Goal: Use online tool/utility: Use online tool/utility

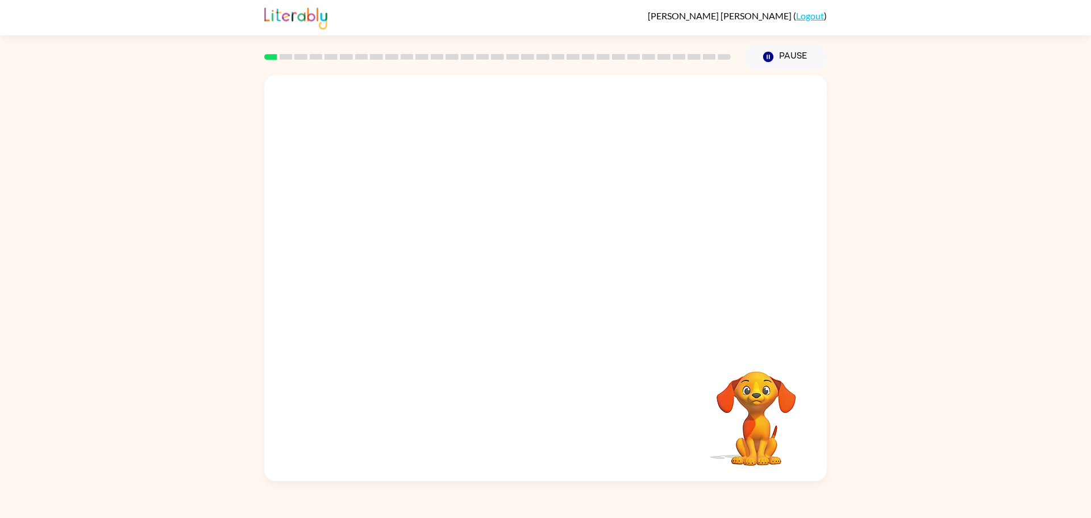
click at [745, 115] on video "Your browser must support playing .mp4 files to use Literably. Please try using…" at bounding box center [545, 211] width 562 height 272
click at [357, 260] on video "Your browser must support playing .mp4 files to use Literably. Please try using…" at bounding box center [545, 211] width 562 height 272
click at [343, 269] on video "Your browser must support playing .mp4 files to use Literably. Please try using…" at bounding box center [545, 211] width 562 height 272
click at [548, 278] on icon "button" at bounding box center [546, 284] width 20 height 20
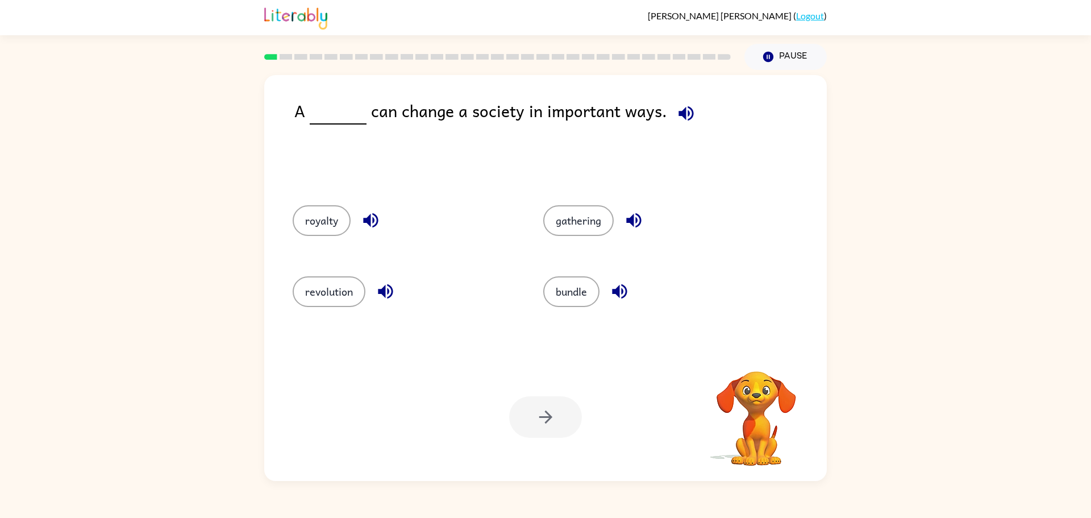
click at [678, 112] on icon "button" at bounding box center [685, 113] width 15 height 15
click at [688, 111] on icon "button" at bounding box center [686, 113] width 20 height 20
click at [688, 115] on icon "button" at bounding box center [686, 113] width 20 height 20
click at [599, 222] on button "gathering" at bounding box center [578, 220] width 70 height 31
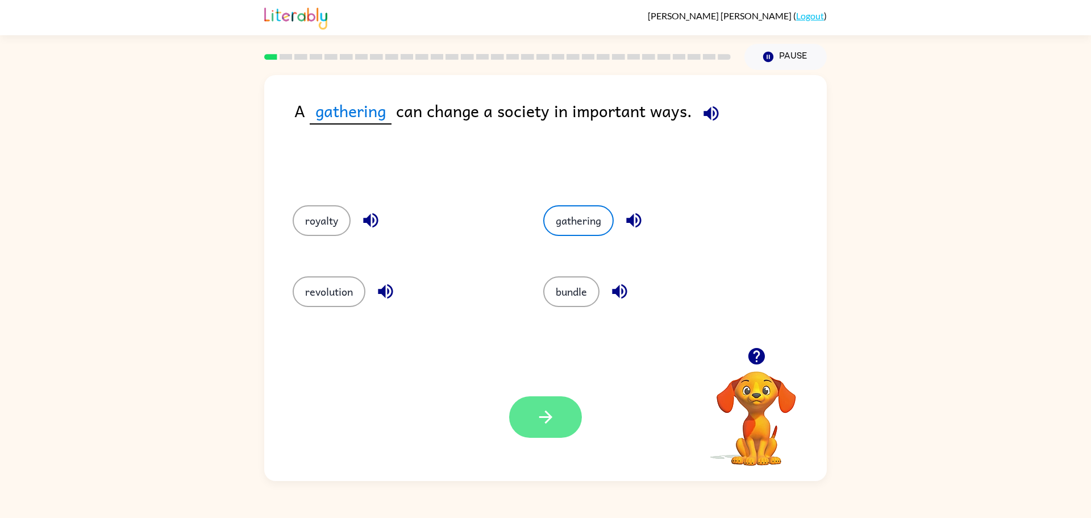
click at [558, 399] on button "button" at bounding box center [545, 416] width 73 height 41
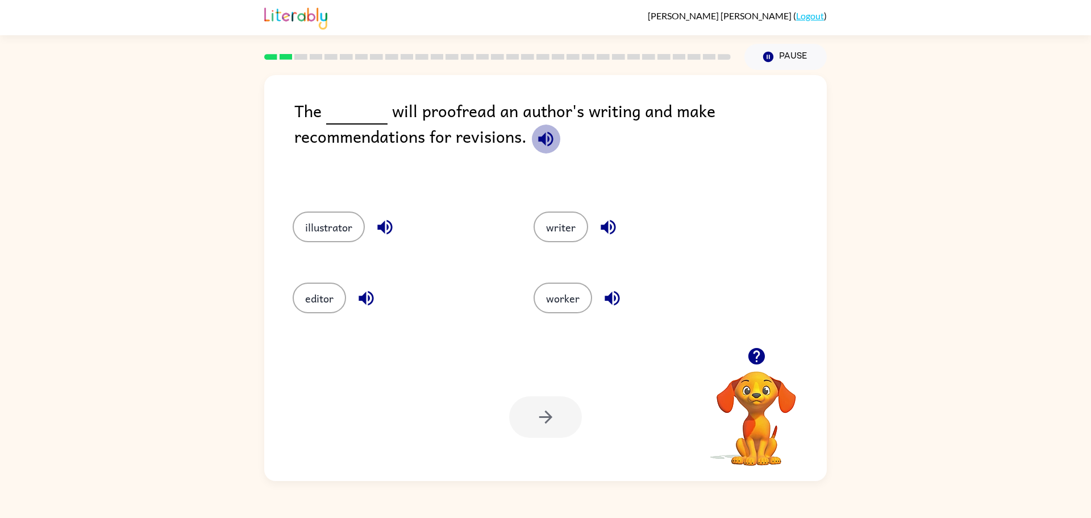
click at [553, 143] on icon "button" at bounding box center [546, 139] width 20 height 20
click at [337, 297] on button "editor" at bounding box center [319, 297] width 53 height 31
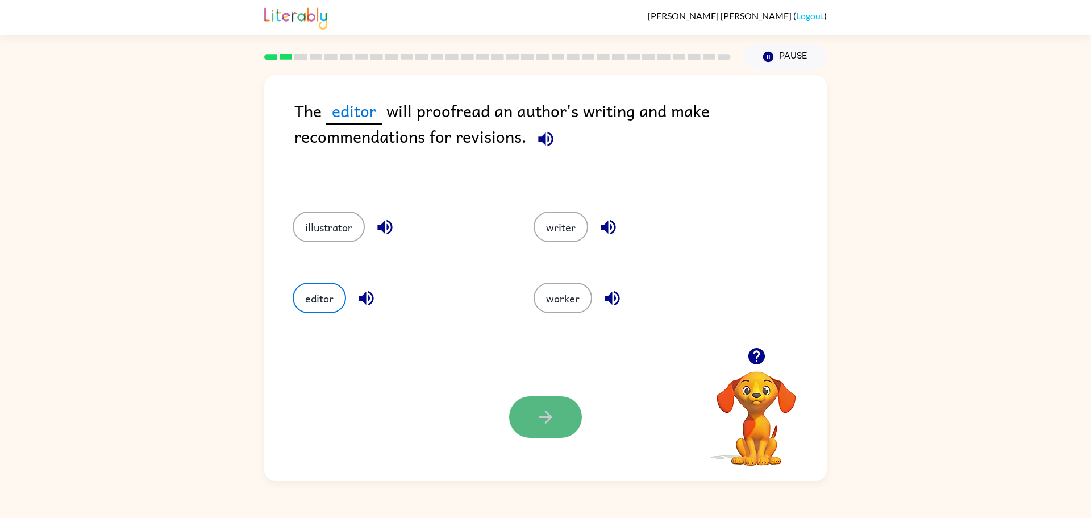
click at [528, 429] on button "button" at bounding box center [545, 416] width 73 height 41
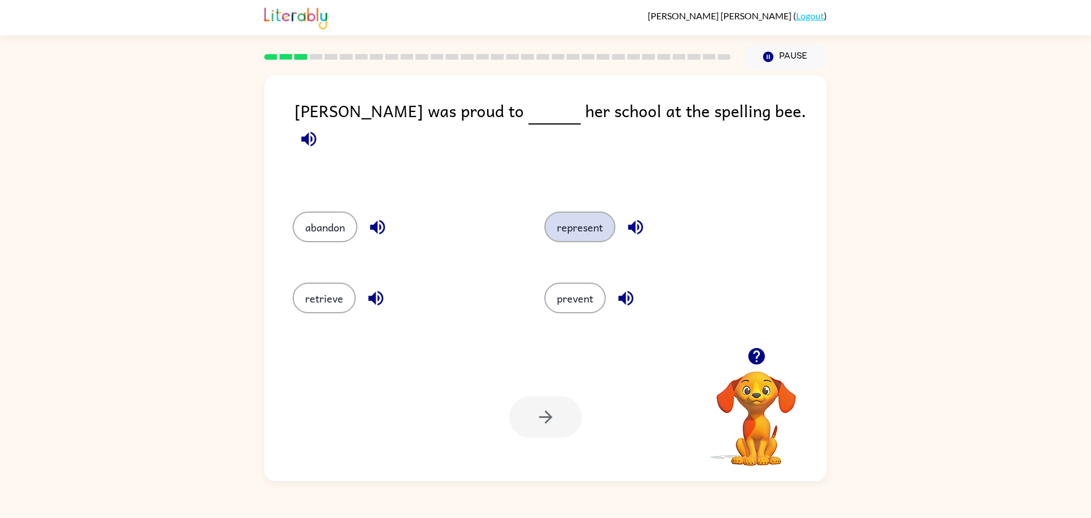
click at [563, 214] on button "represent" at bounding box center [579, 226] width 71 height 31
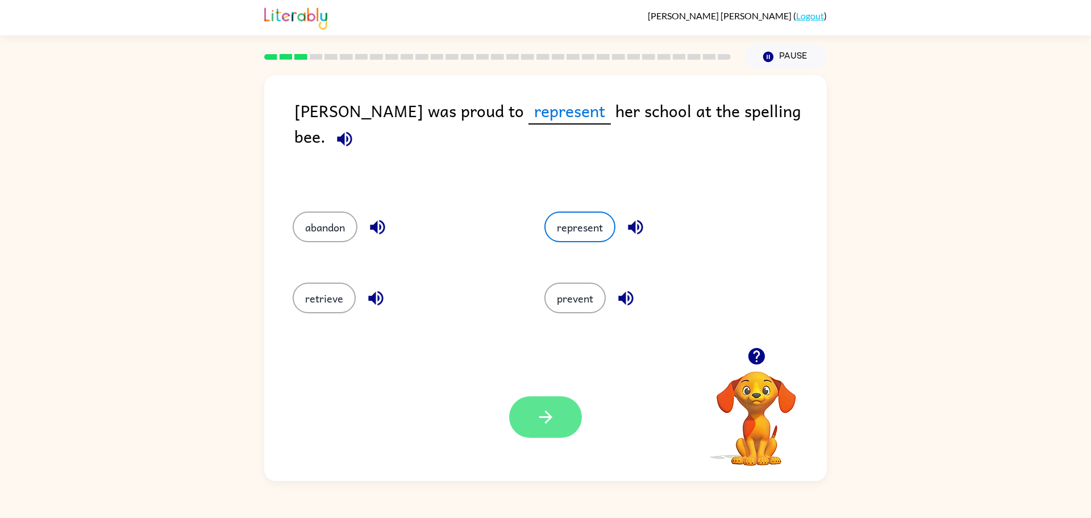
click at [555, 398] on button "button" at bounding box center [545, 416] width 73 height 41
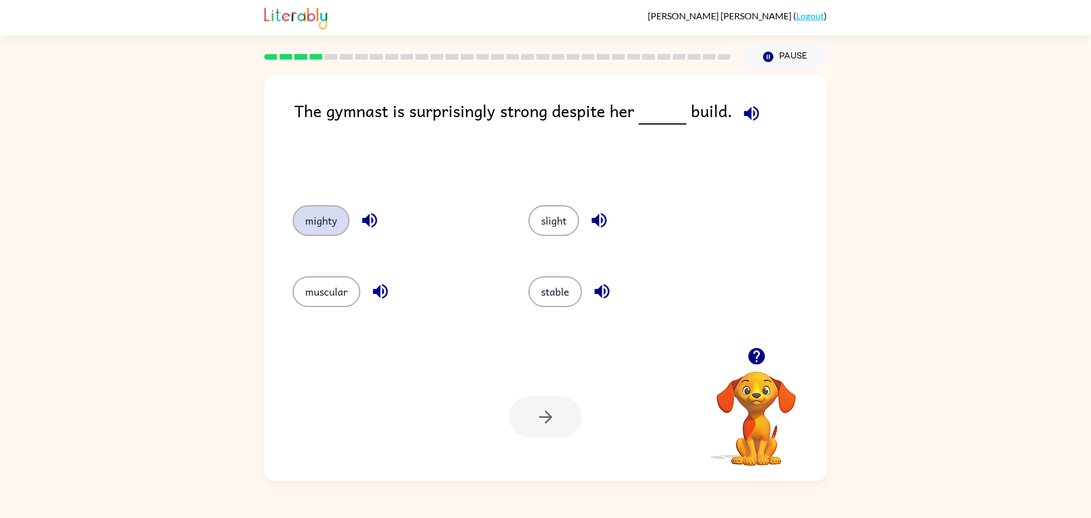
click at [319, 234] on button "mighty" at bounding box center [321, 220] width 57 height 31
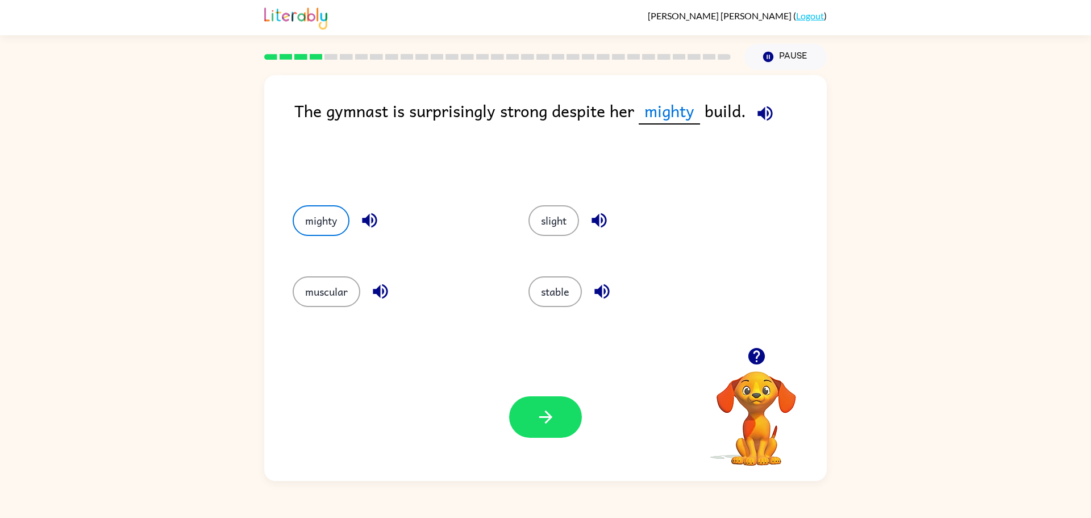
click at [761, 116] on icon "button" at bounding box center [764, 113] width 15 height 15
click at [565, 226] on button "slight" at bounding box center [553, 220] width 51 height 31
click at [557, 405] on button "button" at bounding box center [545, 416] width 73 height 41
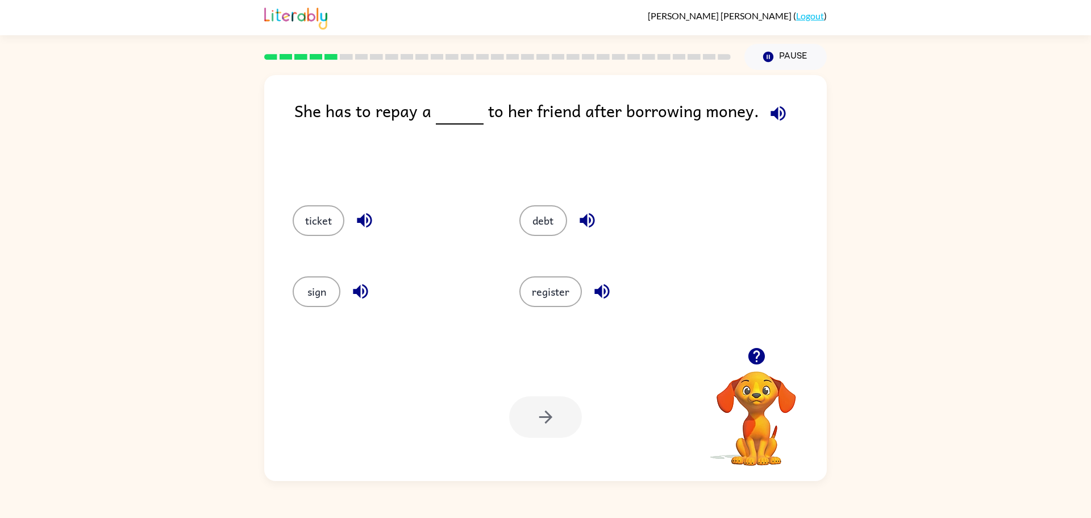
click at [770, 119] on icon "button" at bounding box center [778, 113] width 20 height 20
click at [543, 219] on button "debt" at bounding box center [543, 220] width 48 height 31
click at [524, 418] on button "button" at bounding box center [545, 416] width 73 height 41
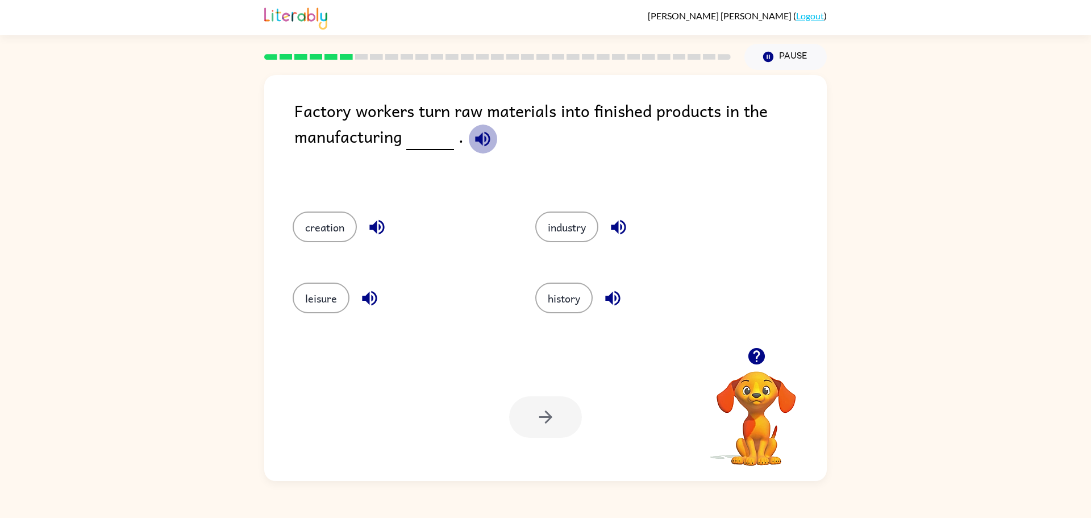
click at [491, 144] on button "button" at bounding box center [482, 138] width 29 height 29
click at [586, 223] on button "industry" at bounding box center [566, 226] width 63 height 31
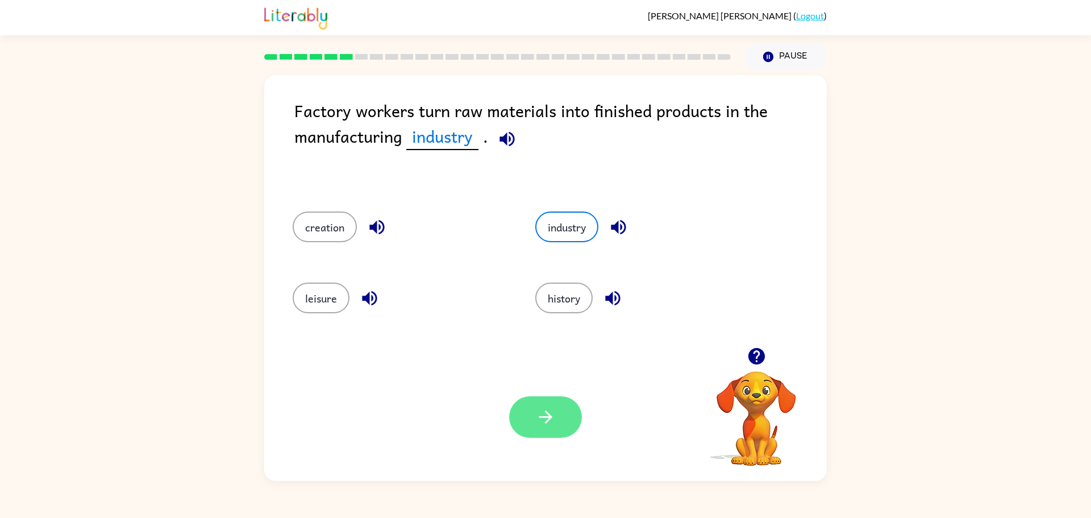
click at [534, 406] on button "button" at bounding box center [545, 416] width 73 height 41
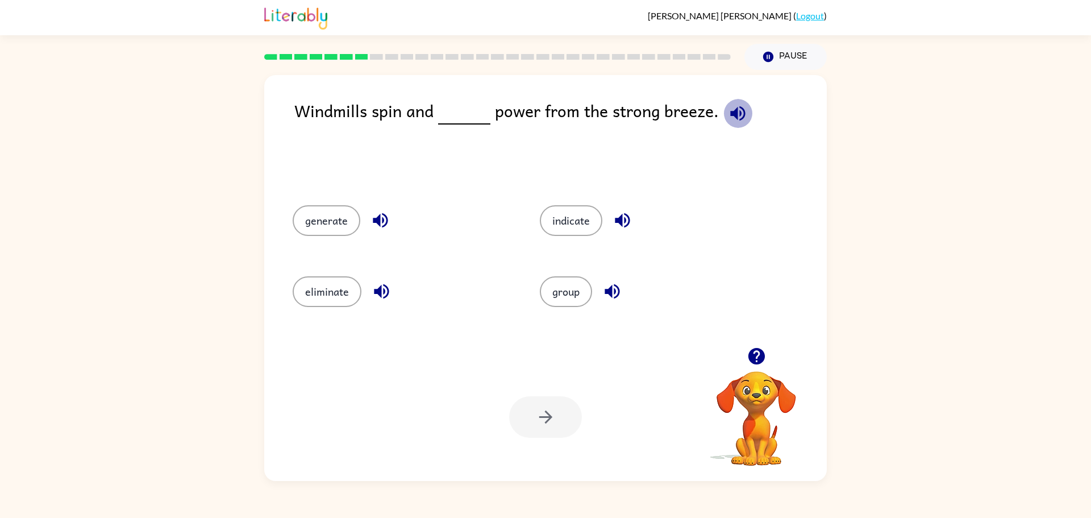
click at [735, 107] on icon "button" at bounding box center [738, 113] width 20 height 20
click at [323, 224] on button "generate" at bounding box center [327, 220] width 68 height 31
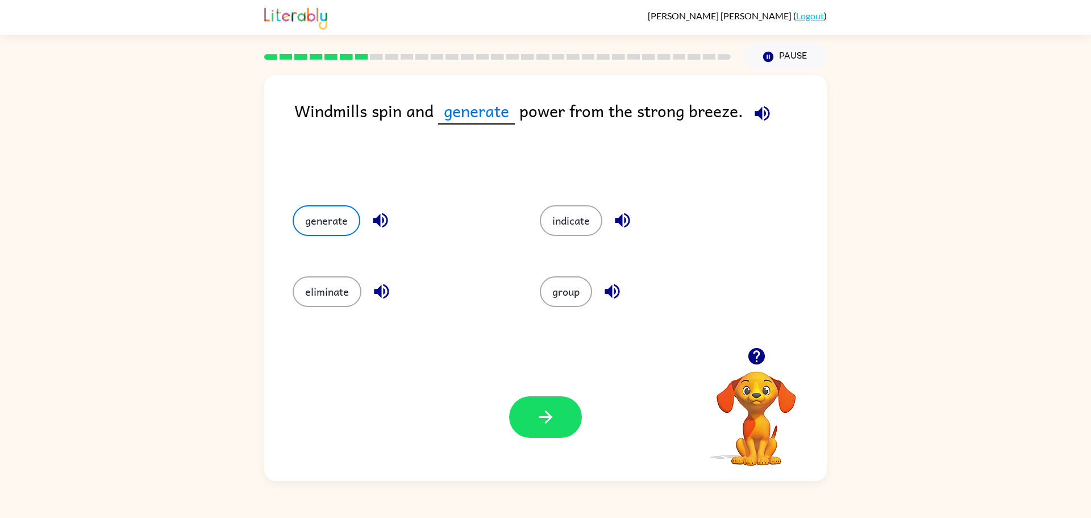
click at [508, 415] on div "Your browser must support playing .mp4 files to use Literably. Please try using…" at bounding box center [545, 417] width 562 height 128
click at [512, 416] on button "button" at bounding box center [545, 416] width 73 height 41
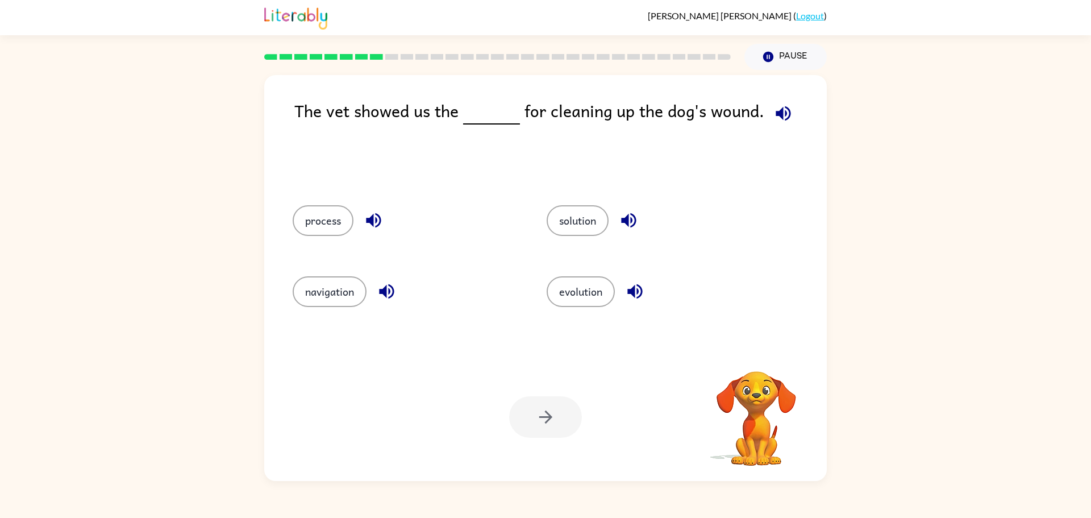
click at [769, 101] on button "button" at bounding box center [783, 113] width 29 height 29
click at [314, 224] on button "process" at bounding box center [323, 220] width 61 height 31
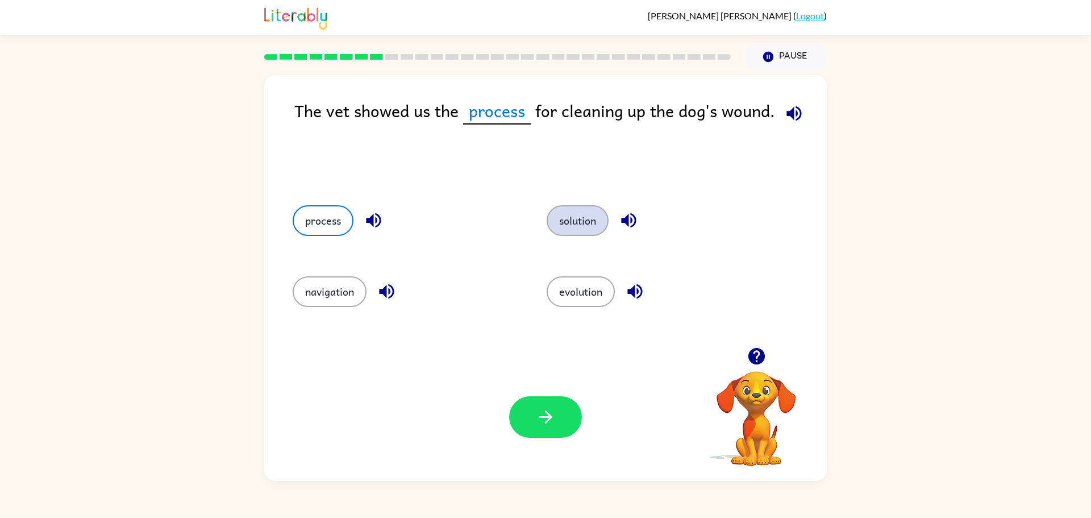
click at [555, 227] on button "solution" at bounding box center [578, 220] width 62 height 31
click at [545, 437] on div at bounding box center [545, 416] width 73 height 41
click at [547, 434] on button "button" at bounding box center [545, 416] width 73 height 41
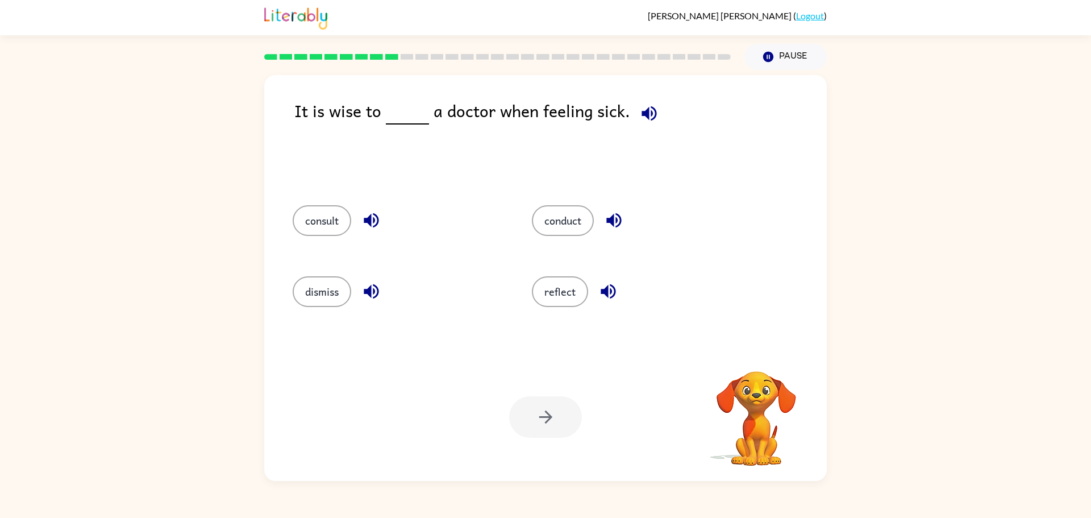
click at [639, 114] on icon "button" at bounding box center [649, 113] width 20 height 20
click at [309, 209] on button "consult" at bounding box center [322, 220] width 59 height 31
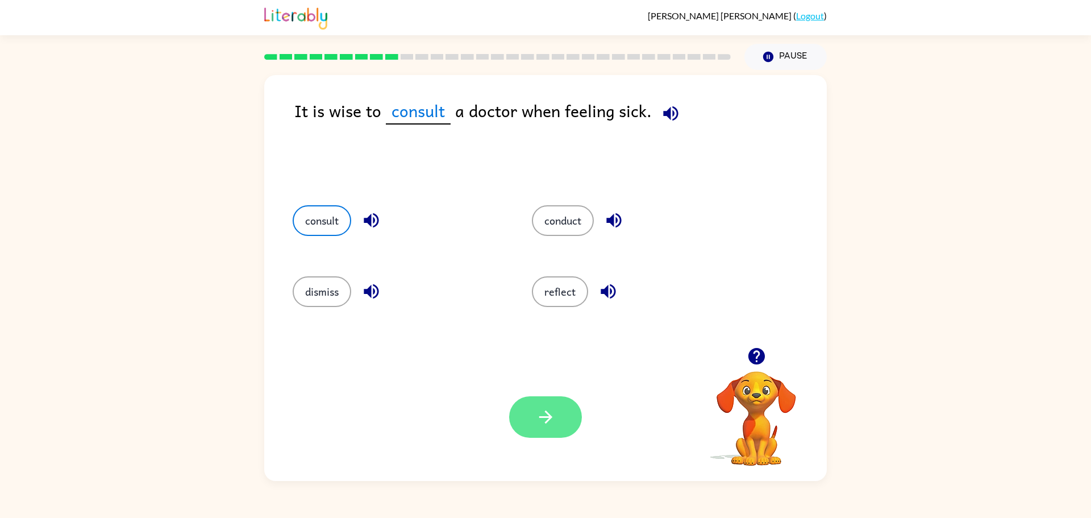
click at [535, 403] on button "button" at bounding box center [545, 416] width 73 height 41
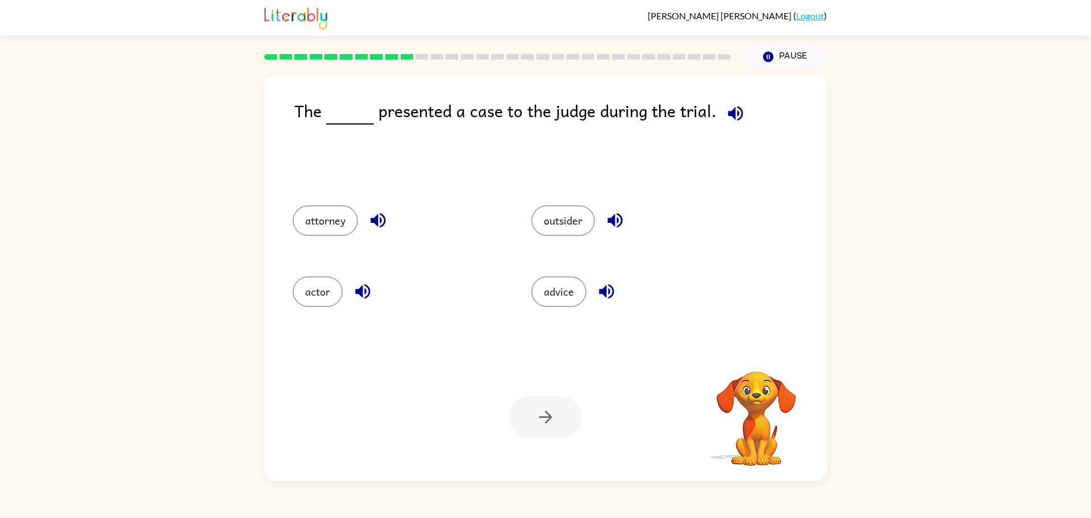
click at [730, 115] on icon "button" at bounding box center [735, 113] width 15 height 15
click at [337, 230] on button "attorney" at bounding box center [325, 220] width 65 height 31
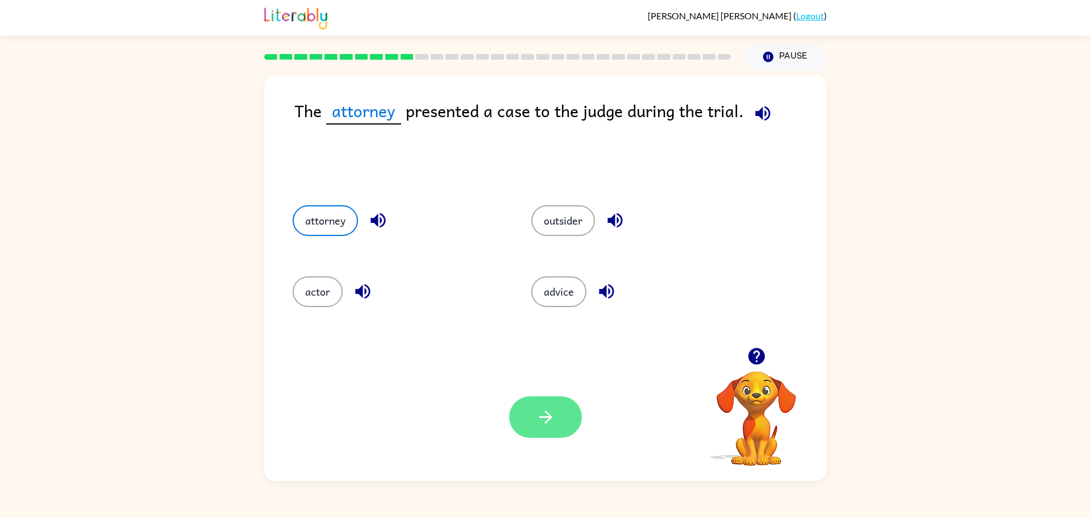
click at [549, 435] on button "button" at bounding box center [545, 416] width 73 height 41
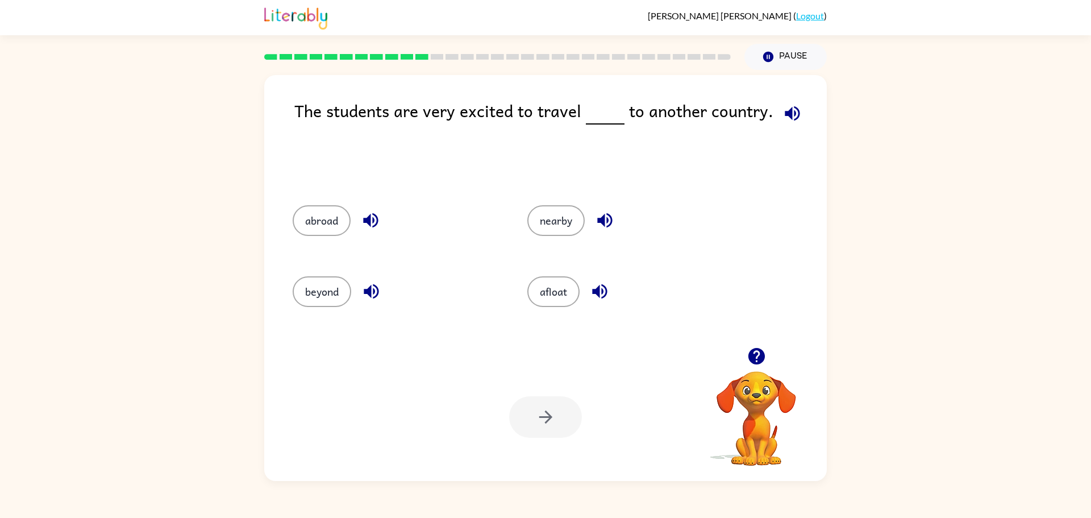
click at [786, 113] on icon "button" at bounding box center [792, 113] width 15 height 15
click at [321, 215] on button "abroad" at bounding box center [322, 220] width 58 height 31
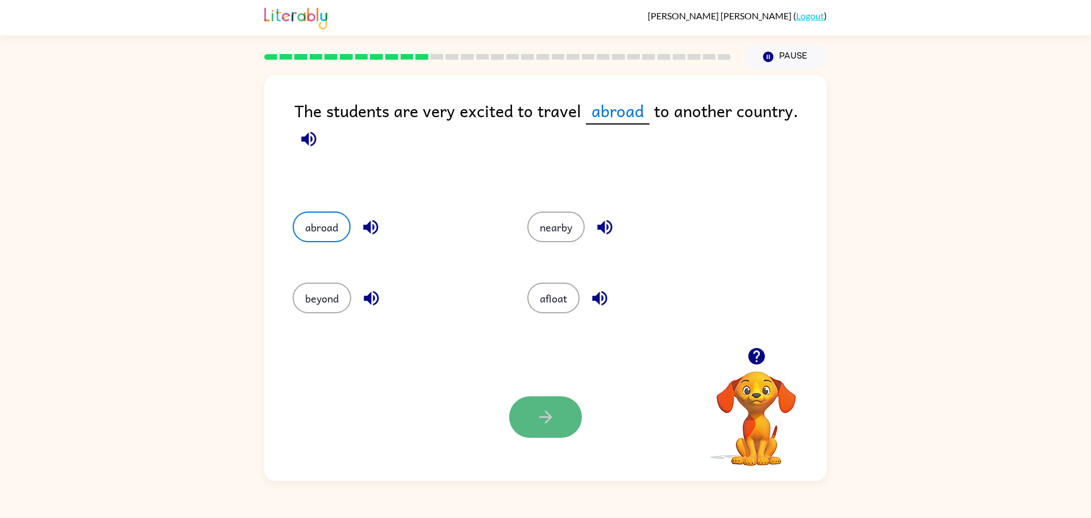
click at [537, 431] on button "button" at bounding box center [545, 416] width 73 height 41
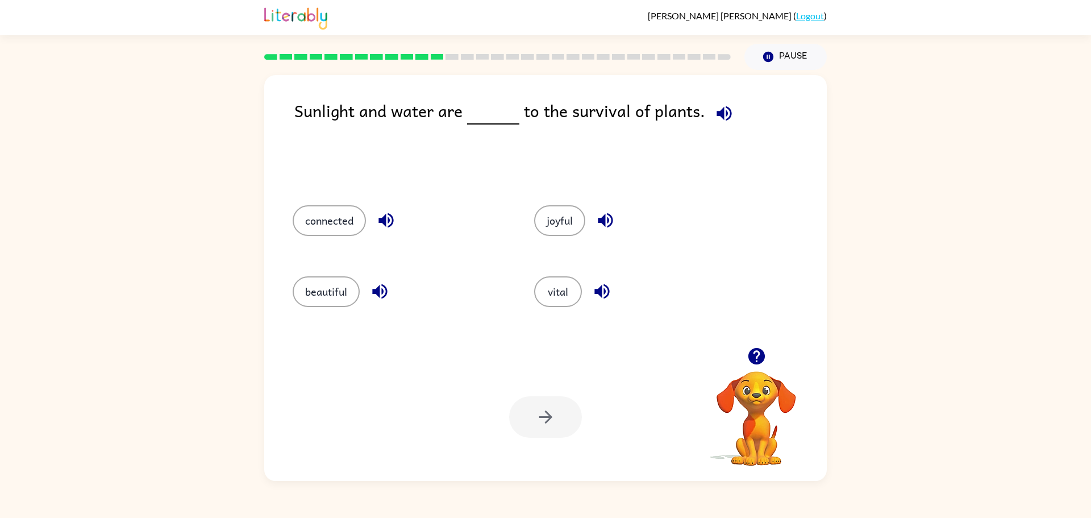
click at [730, 119] on button "button" at bounding box center [724, 113] width 29 height 29
click at [547, 306] on button "vital" at bounding box center [558, 291] width 48 height 31
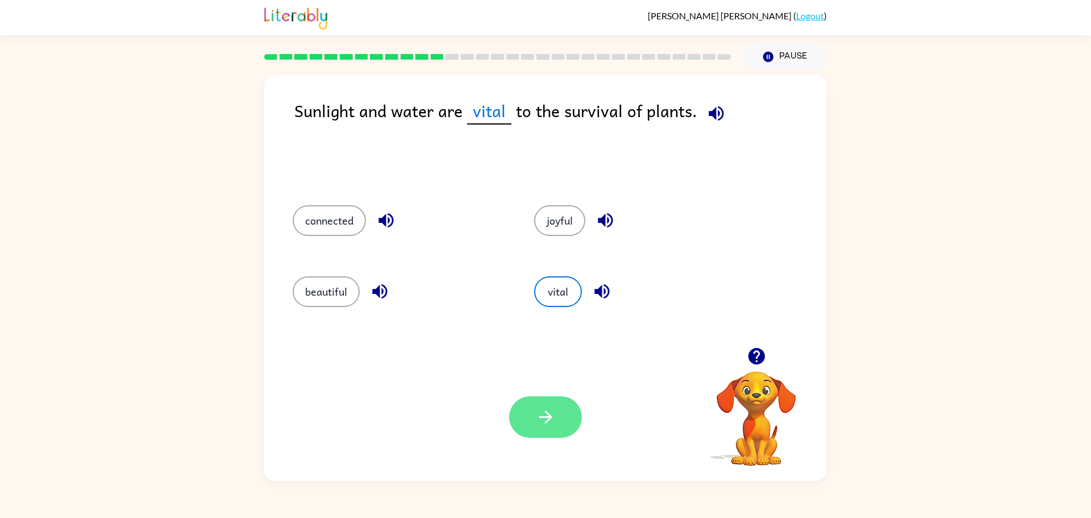
click at [553, 399] on button "button" at bounding box center [545, 416] width 73 height 41
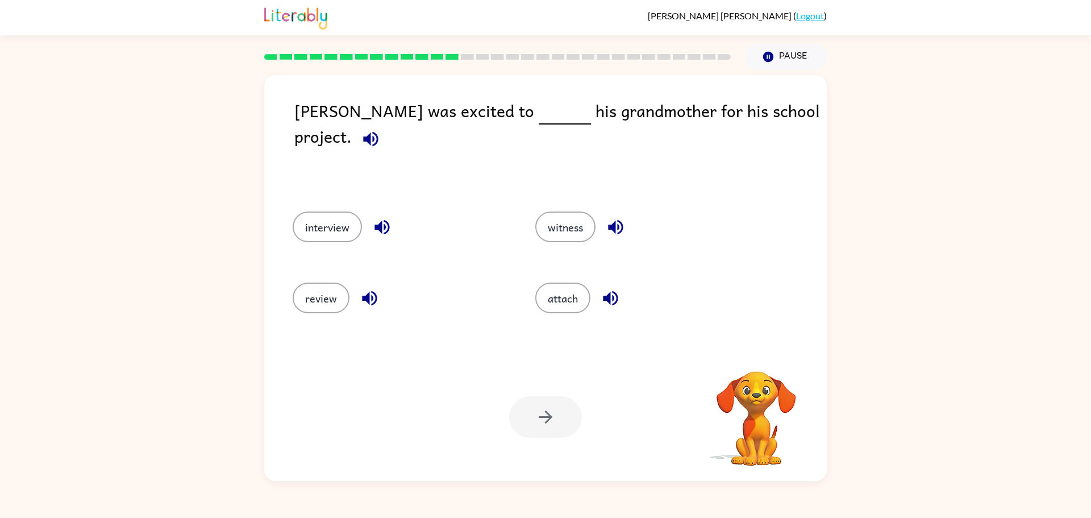
click at [381, 129] on icon "button" at bounding box center [371, 139] width 20 height 20
click at [387, 225] on icon "button" at bounding box center [381, 226] width 15 height 15
click at [614, 224] on icon "button" at bounding box center [615, 226] width 15 height 15
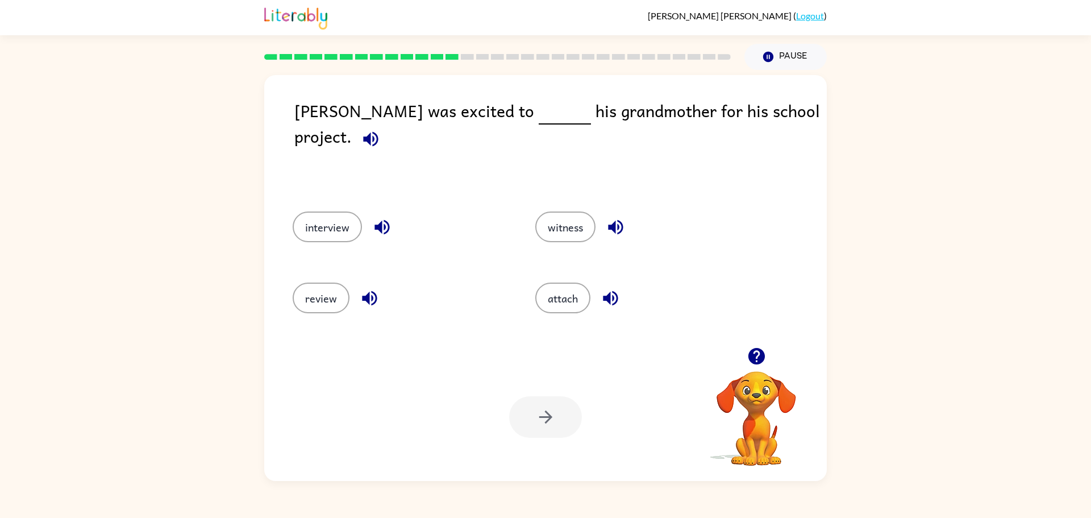
click at [614, 274] on div "attach" at bounding box center [635, 296] width 243 height 71
click at [612, 288] on icon "button" at bounding box center [611, 298] width 20 height 20
click at [361, 288] on icon "button" at bounding box center [370, 298] width 20 height 20
click at [342, 211] on button "interview" at bounding box center [327, 226] width 69 height 31
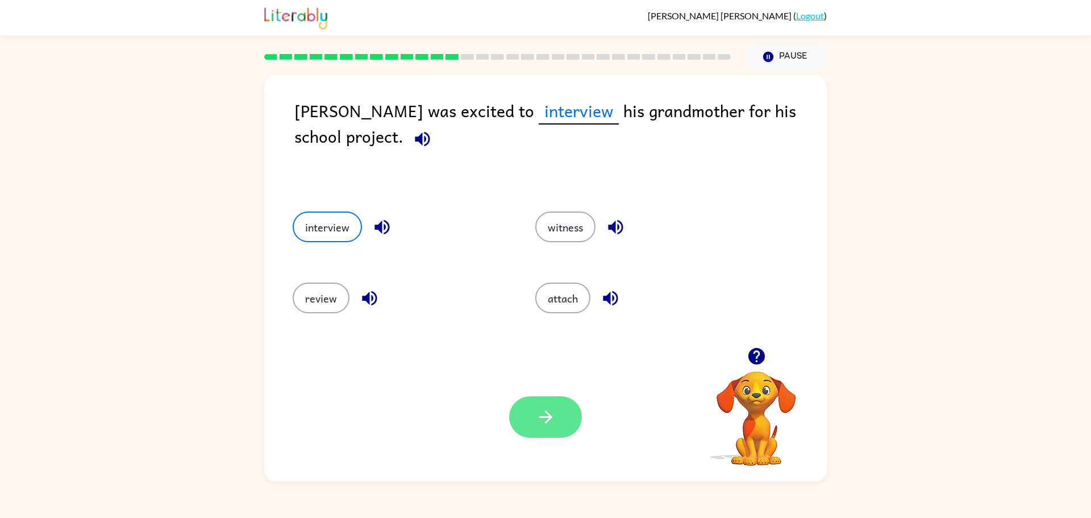
click at [533, 431] on button "button" at bounding box center [545, 416] width 73 height 41
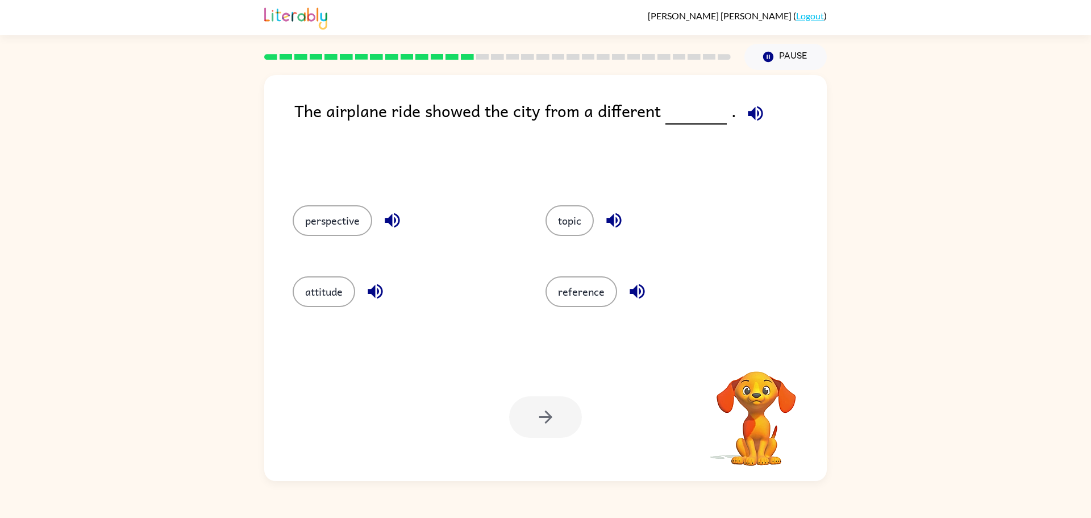
click at [373, 291] on icon "button" at bounding box center [375, 291] width 15 height 15
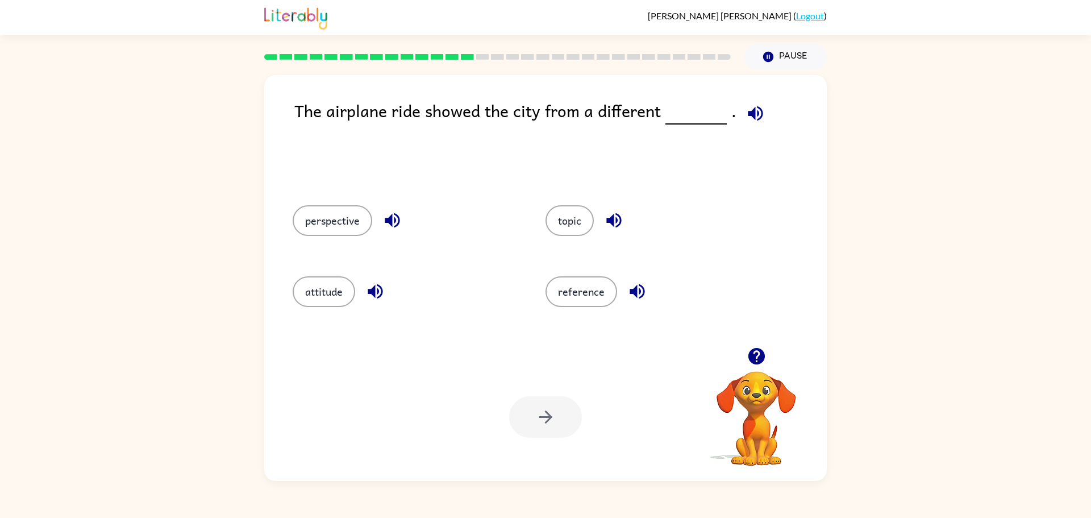
click at [373, 291] on icon "button" at bounding box center [375, 291] width 15 height 15
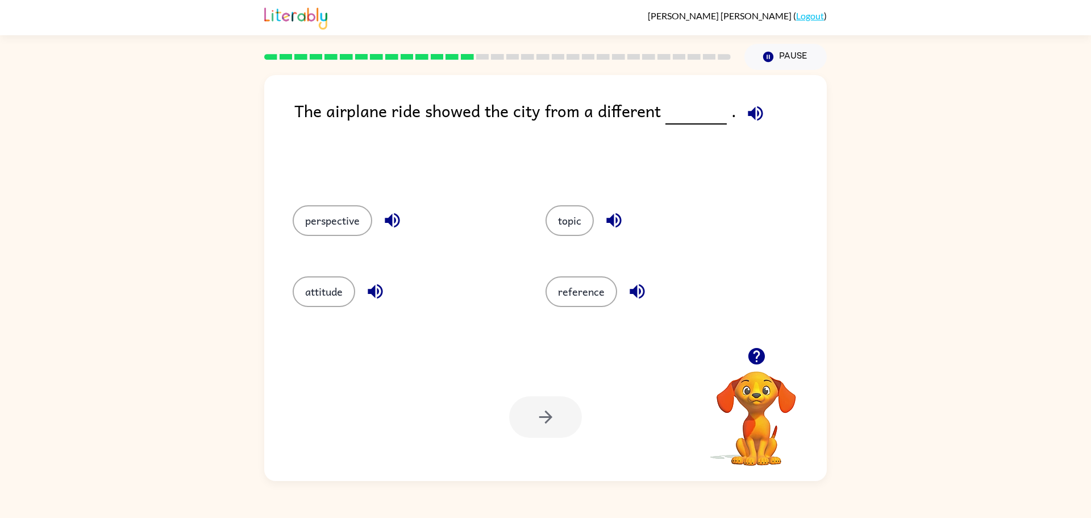
click at [373, 291] on icon "button" at bounding box center [375, 291] width 15 height 15
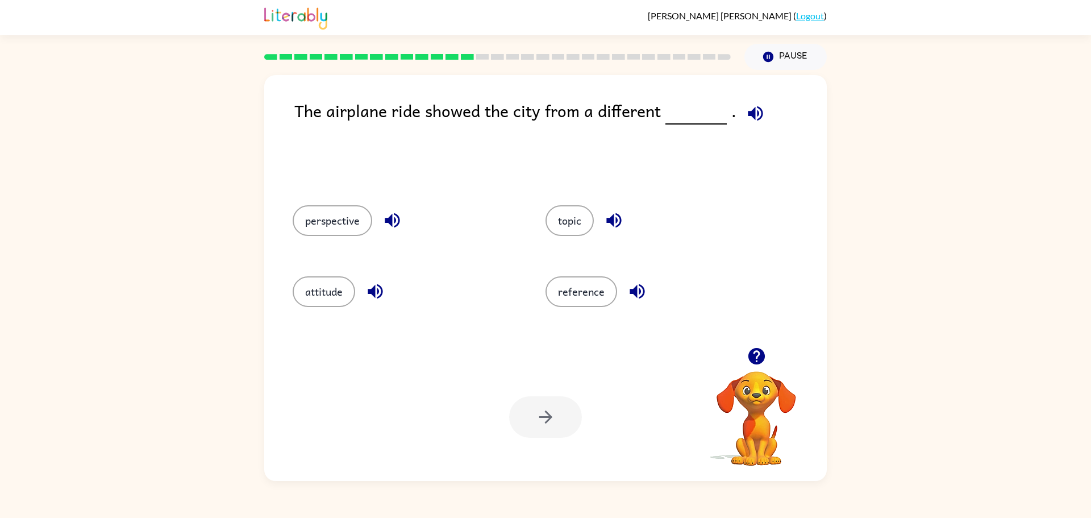
click at [373, 291] on icon "button" at bounding box center [375, 291] width 15 height 15
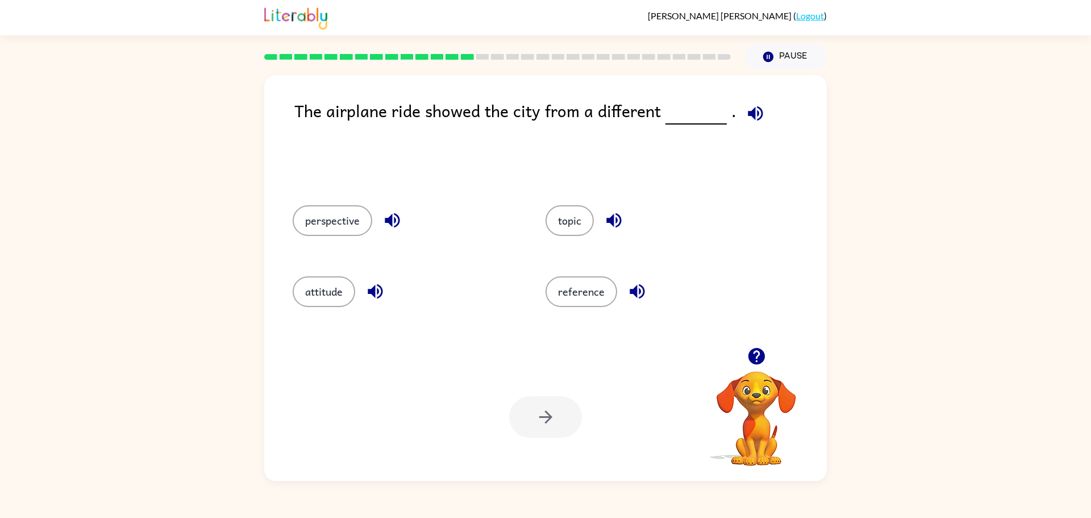
click at [373, 291] on icon "button" at bounding box center [375, 291] width 15 height 15
click at [385, 296] on icon "button" at bounding box center [375, 291] width 20 height 20
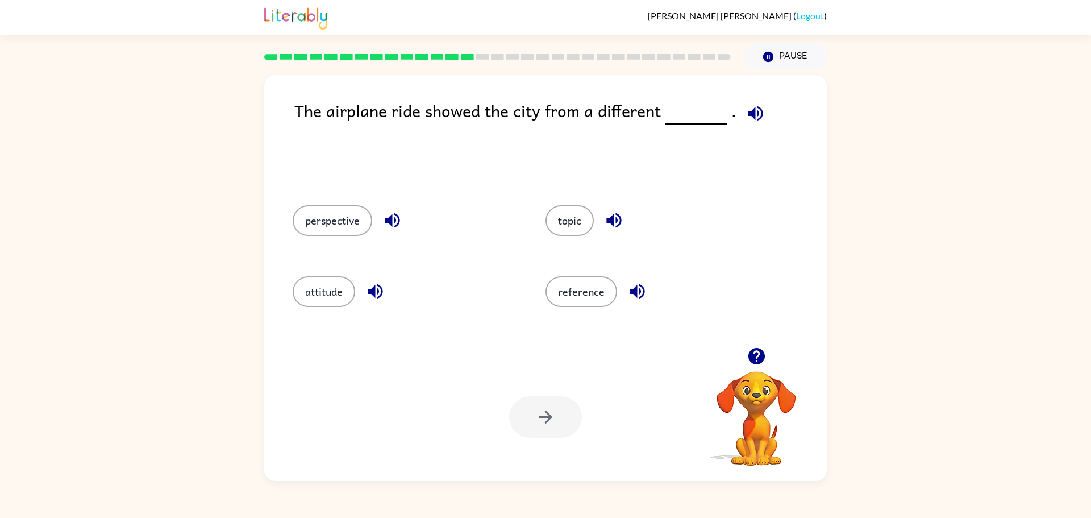
click at [385, 296] on icon "button" at bounding box center [375, 291] width 20 height 20
click at [761, 115] on button "button" at bounding box center [755, 113] width 29 height 29
click at [334, 286] on button "attitude" at bounding box center [324, 291] width 62 height 31
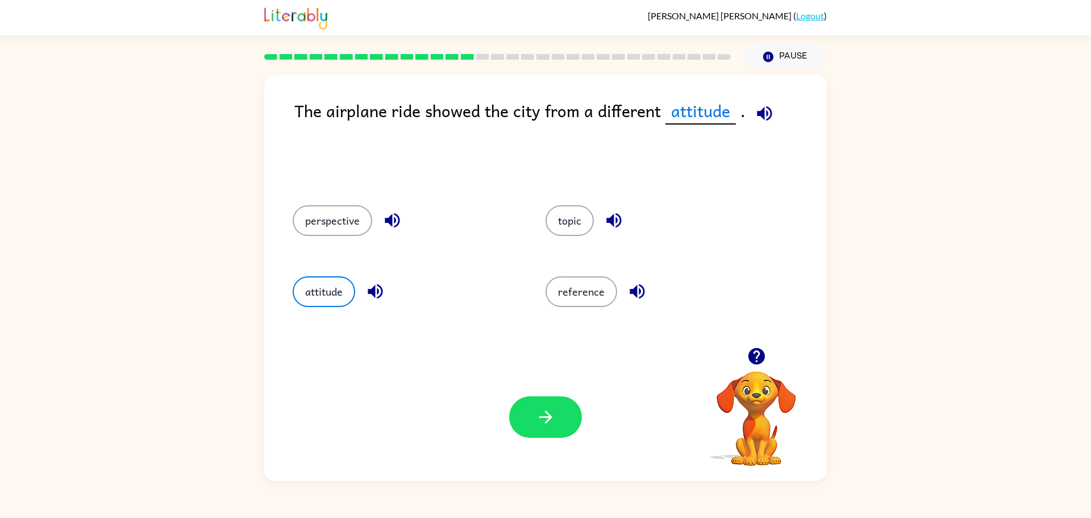
click at [320, 201] on div "perspective" at bounding box center [397, 219] width 253 height 71
click at [327, 211] on button "perspective" at bounding box center [333, 220] width 80 height 31
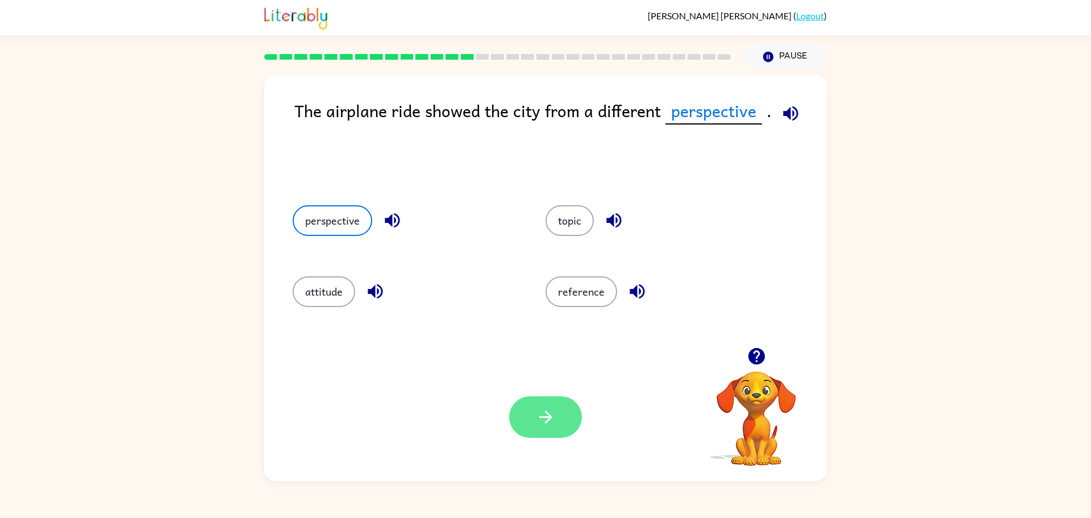
click at [552, 427] on button "button" at bounding box center [545, 416] width 73 height 41
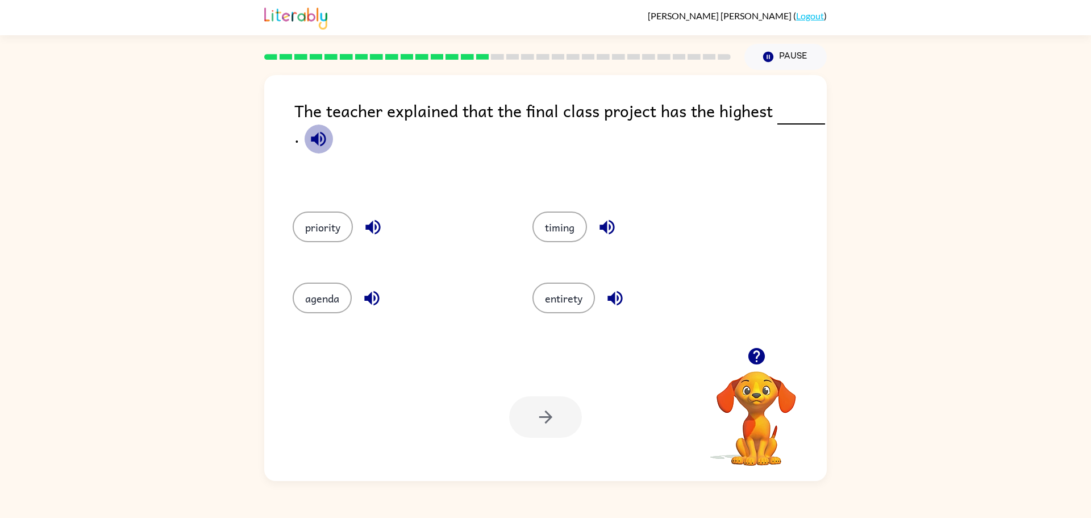
click at [320, 142] on icon "button" at bounding box center [319, 139] width 20 height 20
click at [305, 232] on button "priority" at bounding box center [323, 226] width 60 height 31
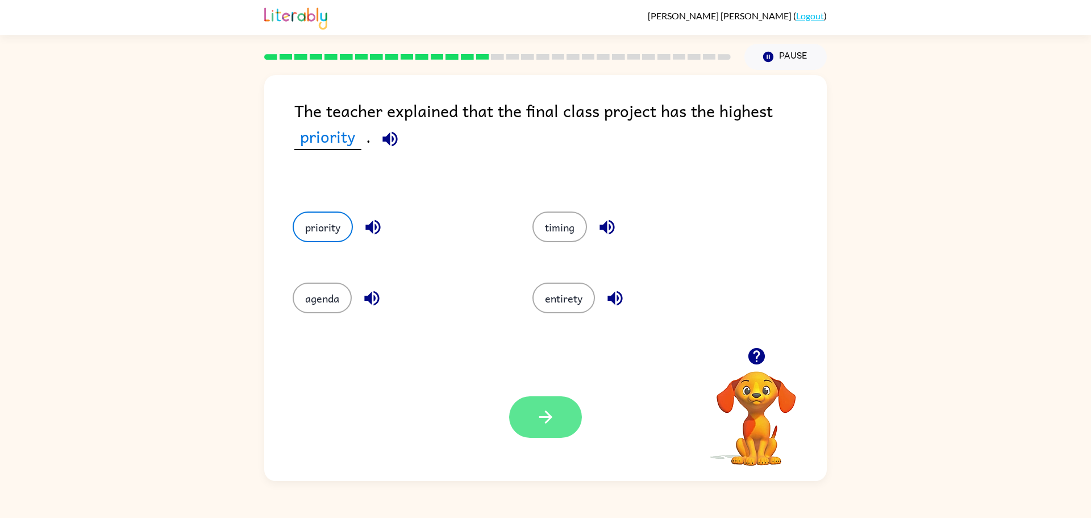
click at [535, 420] on button "button" at bounding box center [545, 416] width 73 height 41
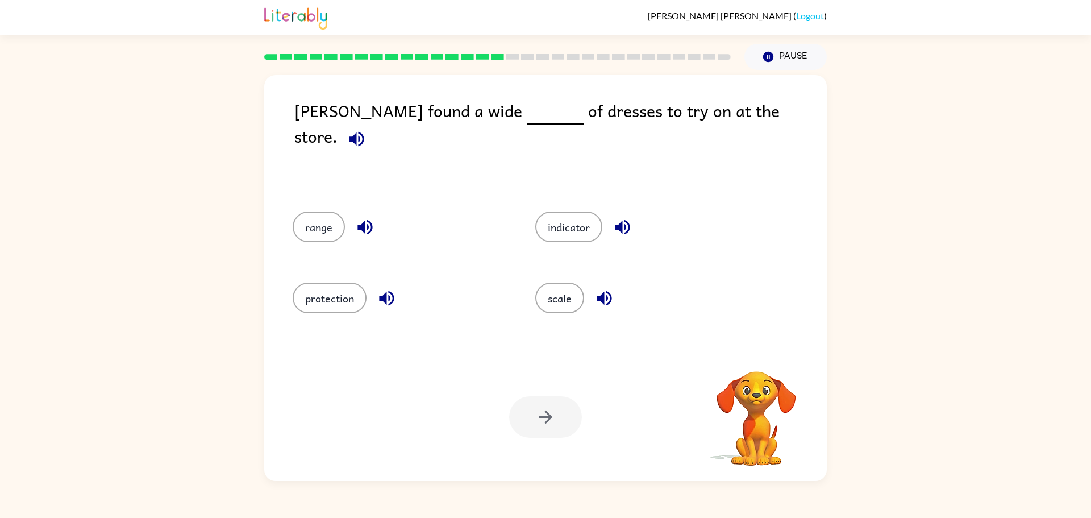
click at [364, 131] on icon "button" at bounding box center [356, 138] width 15 height 15
click at [557, 291] on button "scale" at bounding box center [559, 297] width 49 height 31
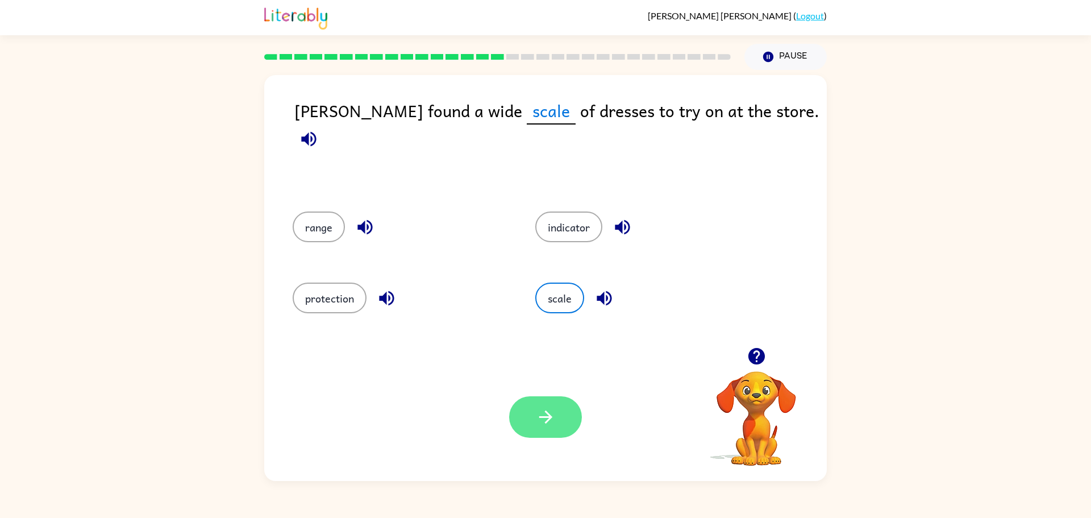
click at [528, 435] on button "button" at bounding box center [545, 416] width 73 height 41
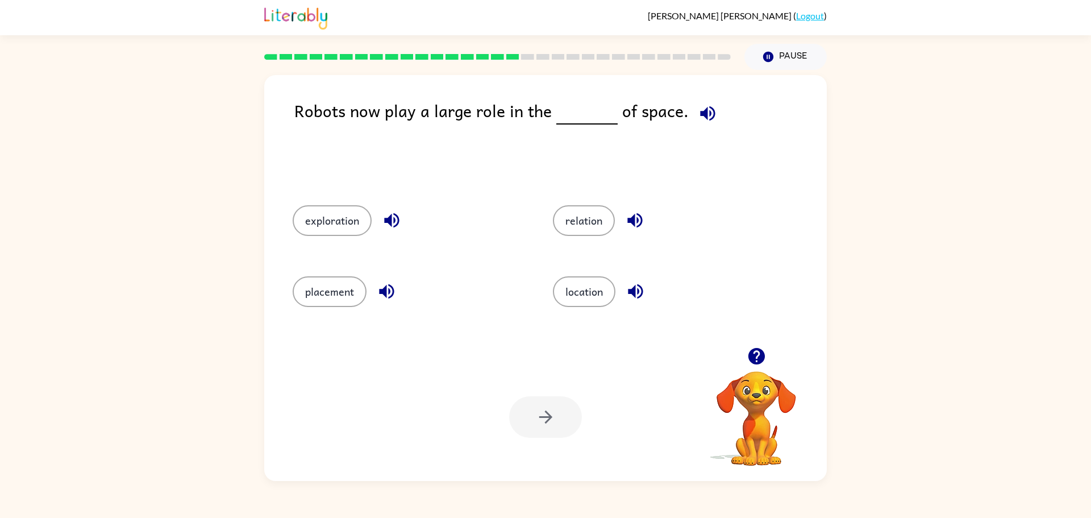
click at [702, 119] on icon "button" at bounding box center [708, 113] width 20 height 20
click at [321, 227] on button "exploration" at bounding box center [332, 220] width 79 height 31
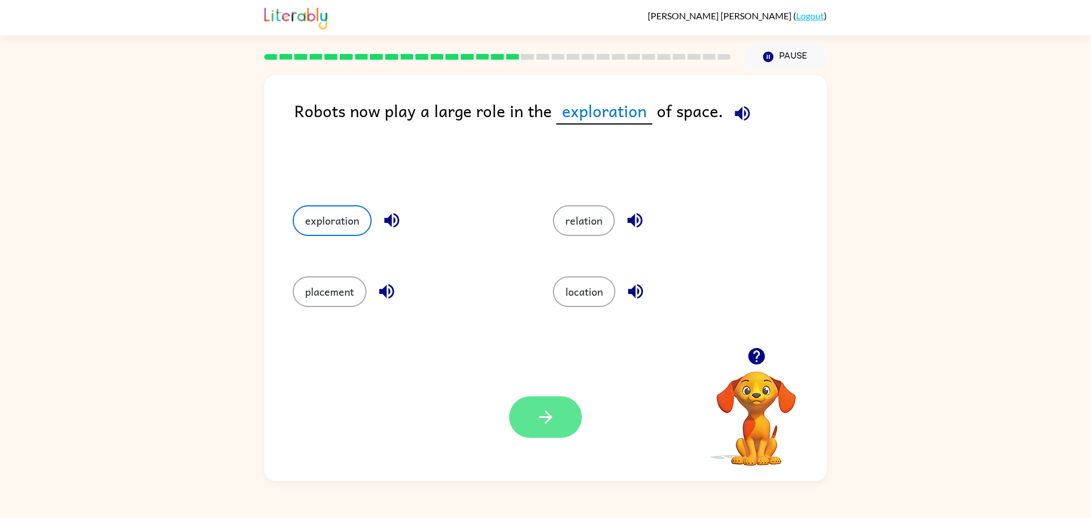
click at [511, 417] on button "button" at bounding box center [545, 416] width 73 height 41
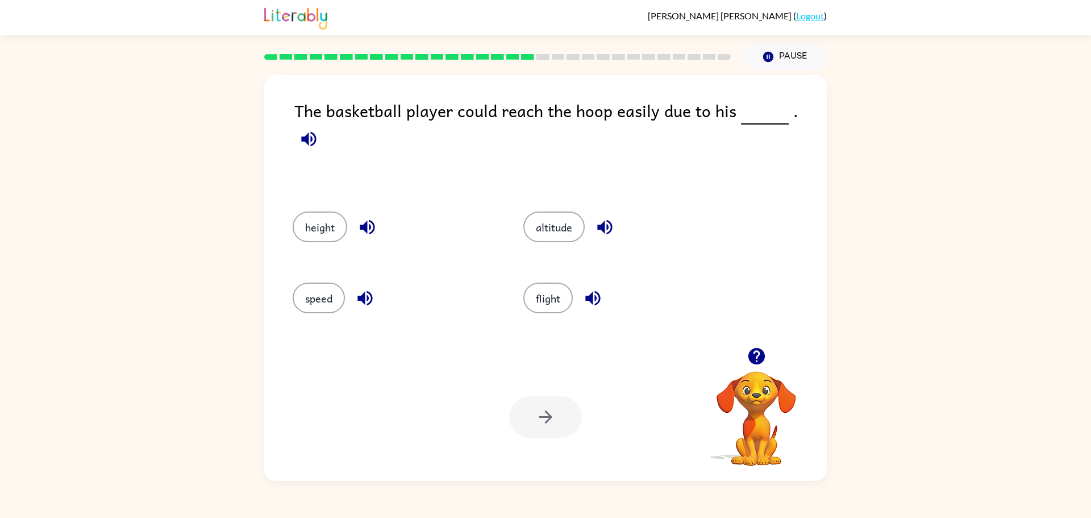
click at [316, 131] on icon "button" at bounding box center [308, 138] width 15 height 15
click at [327, 218] on button "height" at bounding box center [320, 226] width 55 height 31
click at [542, 424] on icon "button" at bounding box center [546, 417] width 20 height 20
click at [313, 136] on icon "button" at bounding box center [309, 139] width 20 height 20
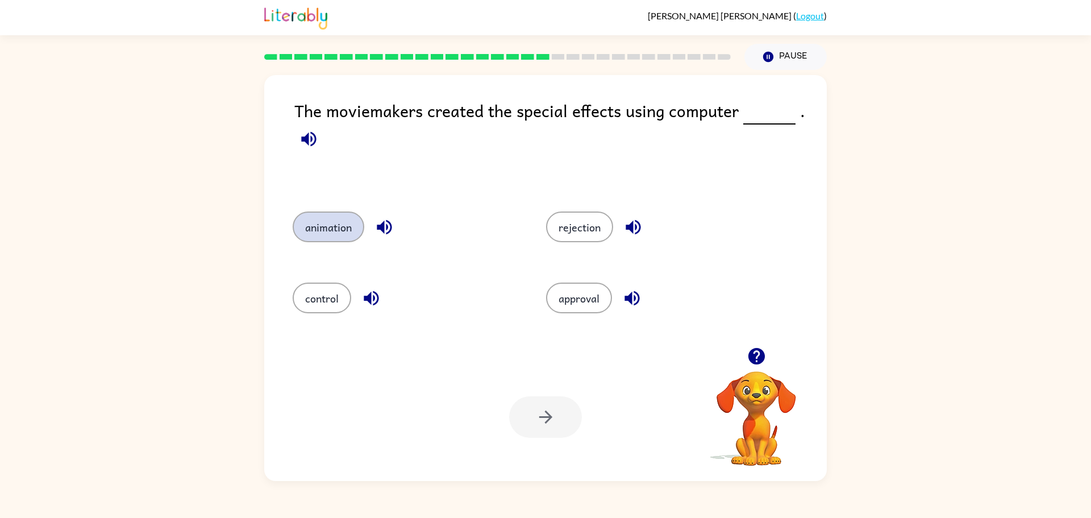
click at [335, 219] on button "animation" at bounding box center [329, 226] width 72 height 31
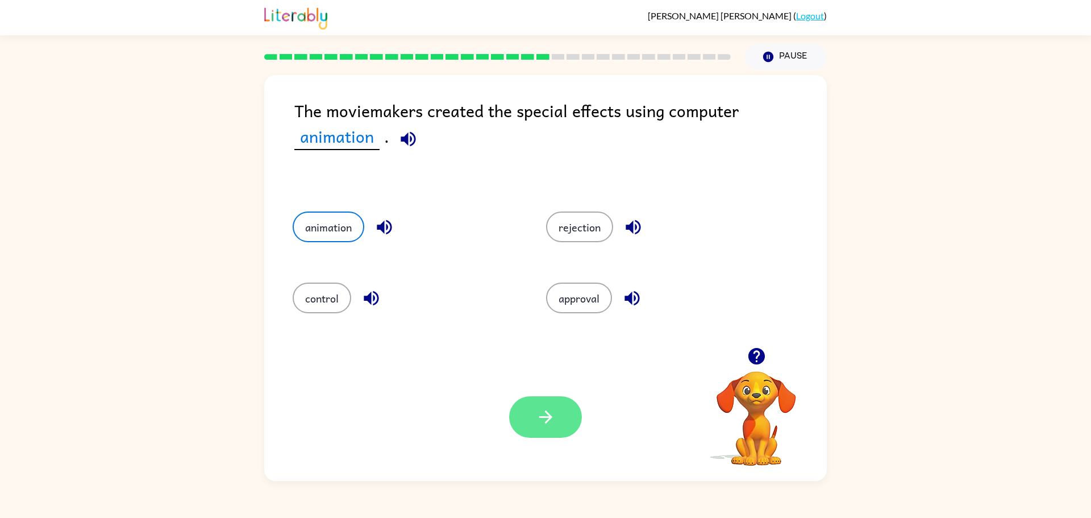
click at [536, 414] on icon "button" at bounding box center [546, 417] width 20 height 20
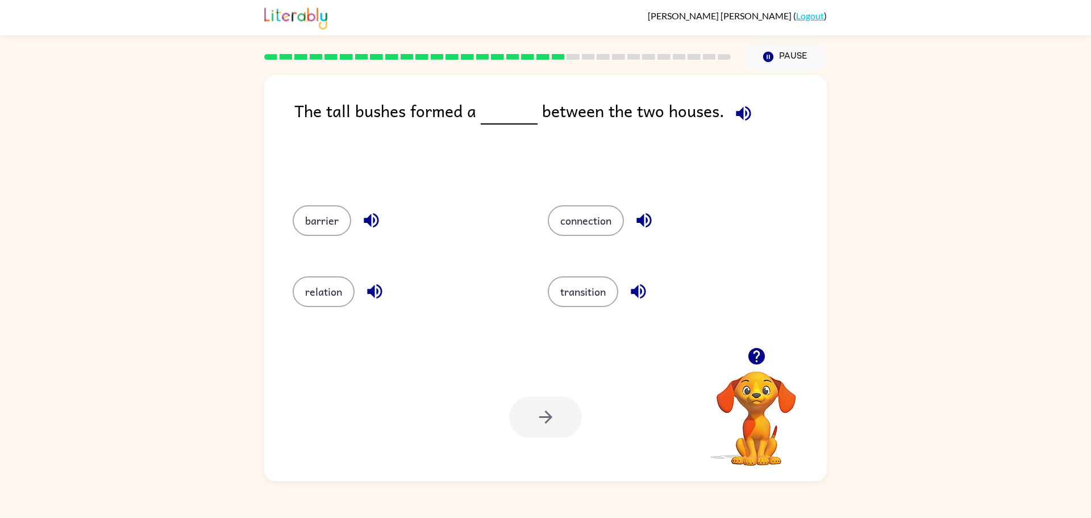
click at [736, 107] on icon "button" at bounding box center [744, 113] width 20 height 20
click at [327, 194] on div "barrier" at bounding box center [398, 219] width 255 height 71
click at [325, 216] on button "barrier" at bounding box center [322, 220] width 59 height 31
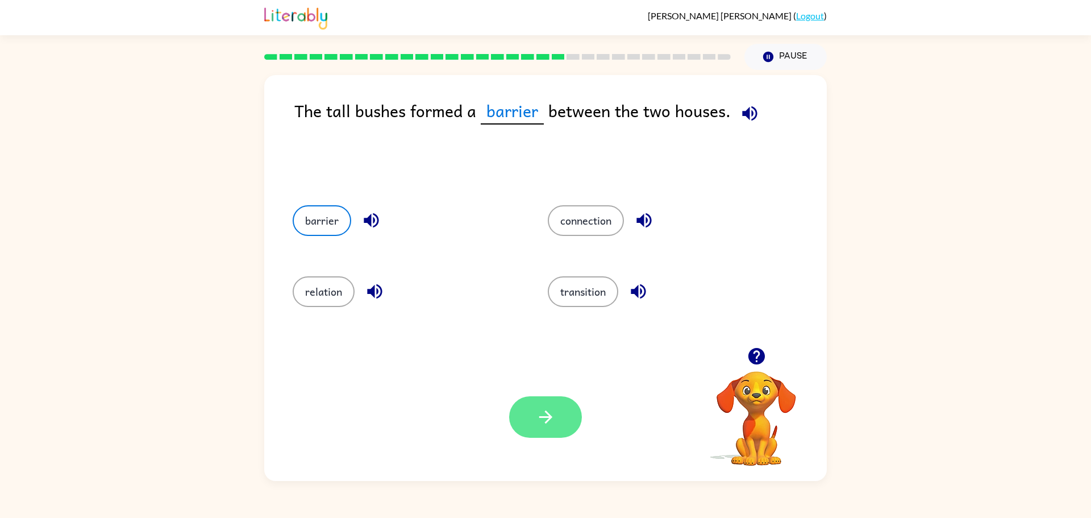
click at [558, 424] on button "button" at bounding box center [545, 416] width 73 height 41
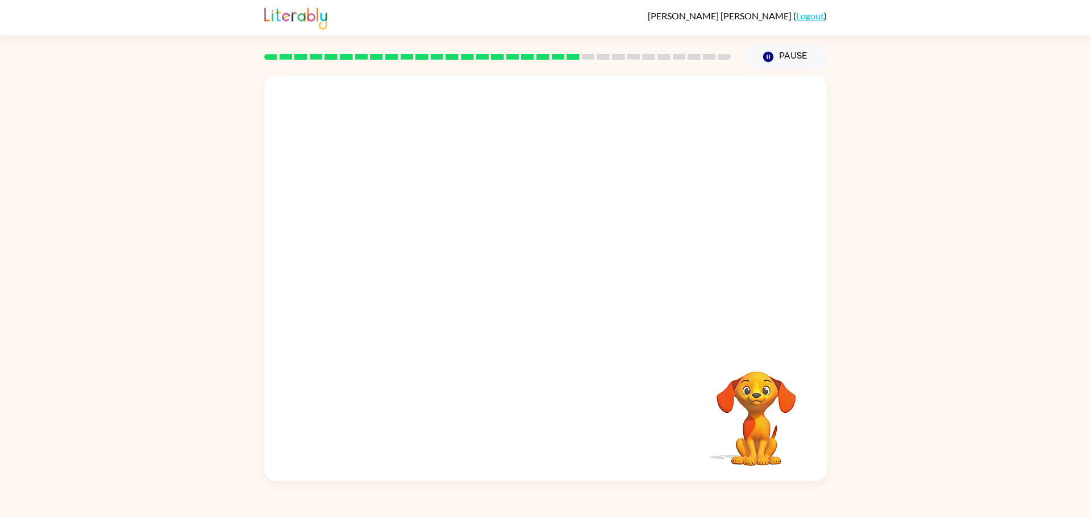
drag, startPoint x: 726, startPoint y: 414, endPoint x: 426, endPoint y: 232, distance: 350.3
click at [426, 232] on div "Your browser must support playing .mp4 files to use Literably. Please try using…" at bounding box center [545, 278] width 562 height 406
click at [393, 301] on video "Your browser must support playing .mp4 files to use Literably. Please try using…" at bounding box center [545, 211] width 562 height 272
click at [392, 311] on video "Your browser must support playing .mp4 files to use Literably. Please try using…" at bounding box center [545, 211] width 562 height 272
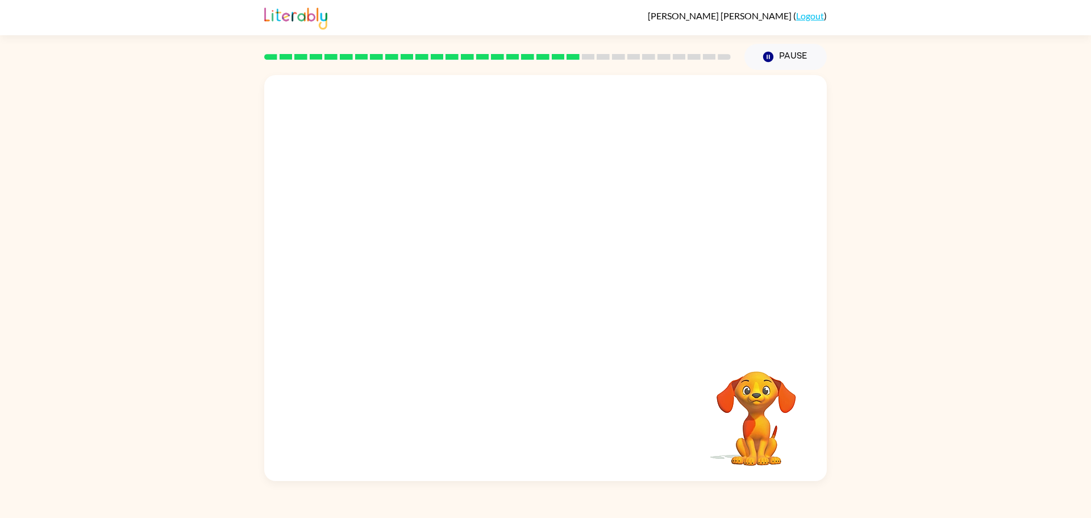
click at [392, 311] on video "Your browser must support playing .mp4 files to use Literably. Please try using…" at bounding box center [545, 211] width 562 height 272
click at [392, 310] on video "Your browser must support playing .mp4 files to use Literably. Please try using…" at bounding box center [545, 211] width 562 height 272
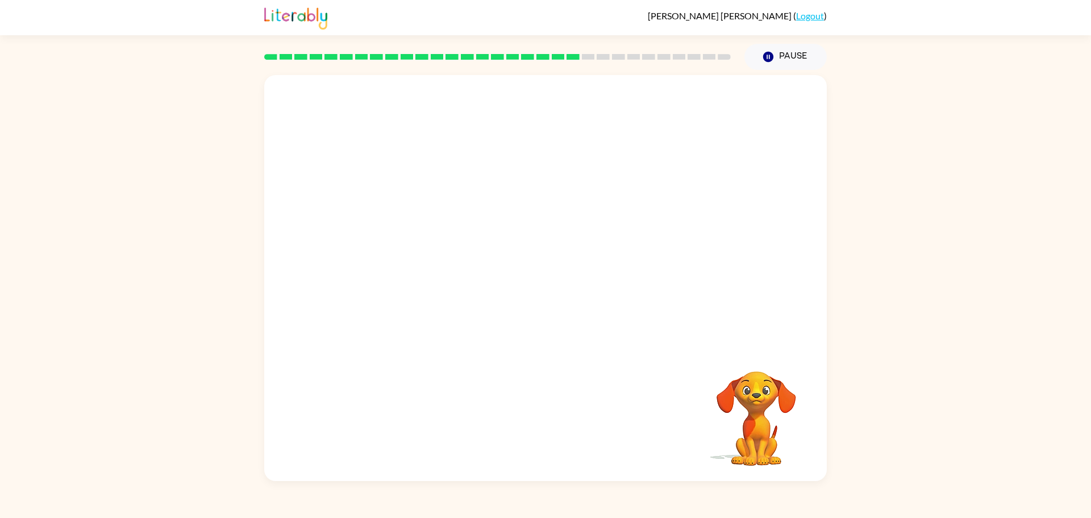
click at [392, 310] on video "Your browser must support playing .mp4 files to use Literably. Please try using…" at bounding box center [545, 211] width 562 height 272
click at [395, 302] on video "Your browser must support playing .mp4 files to use Literably. Please try using…" at bounding box center [545, 211] width 562 height 272
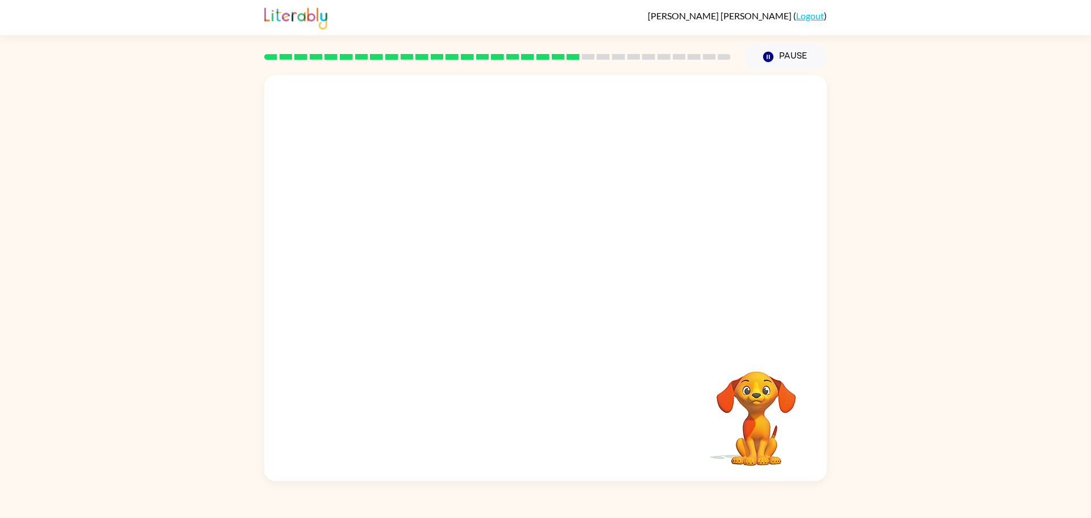
click at [395, 302] on video "Your browser must support playing .mp4 files to use Literably. Please try using…" at bounding box center [545, 211] width 562 height 272
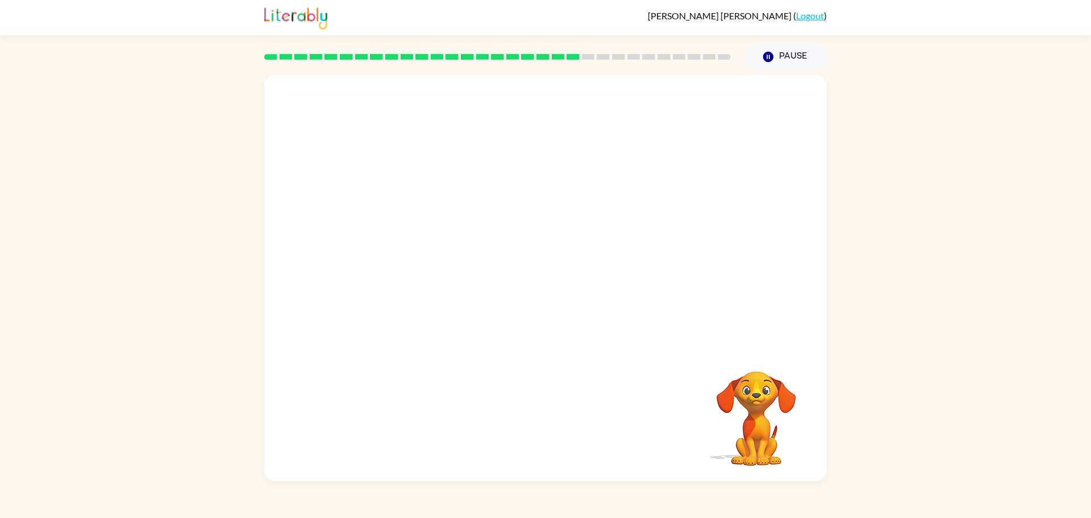
click at [395, 302] on video "Your browser must support playing .mp4 files to use Literably. Please try using…" at bounding box center [545, 211] width 562 height 272
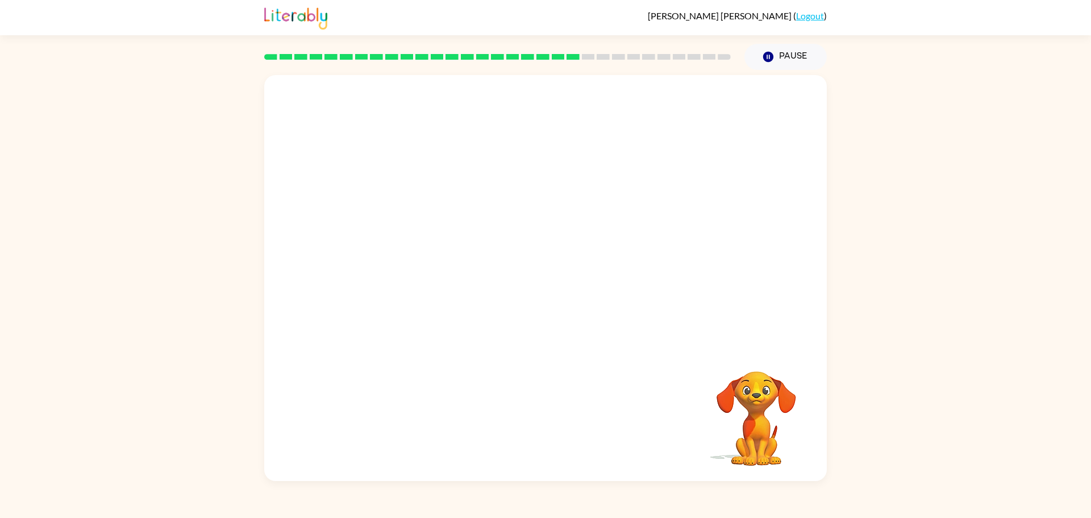
click at [395, 302] on video "Your browser must support playing .mp4 files to use Literably. Please try using…" at bounding box center [545, 211] width 562 height 272
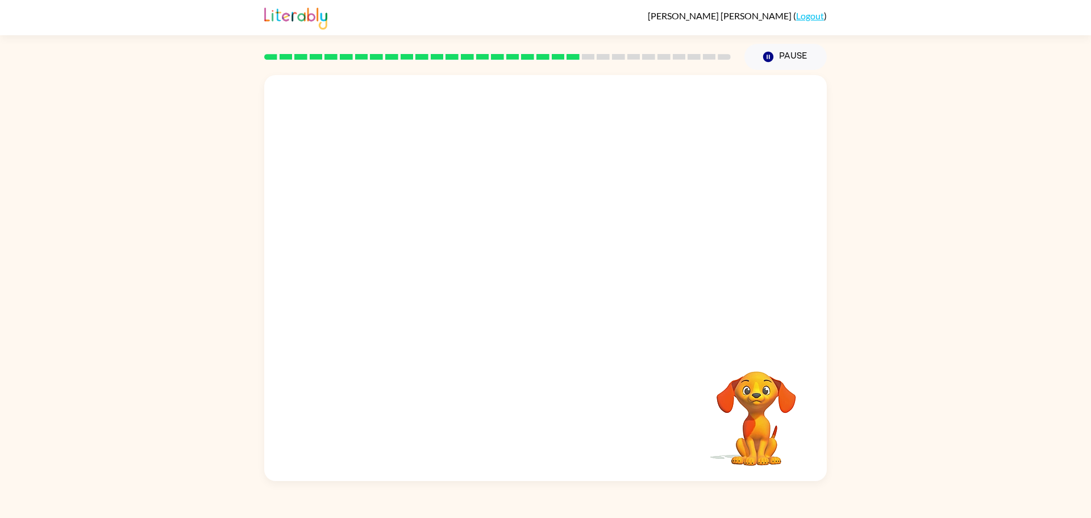
click at [395, 302] on video "Your browser must support playing .mp4 files to use Literably. Please try using…" at bounding box center [545, 211] width 562 height 272
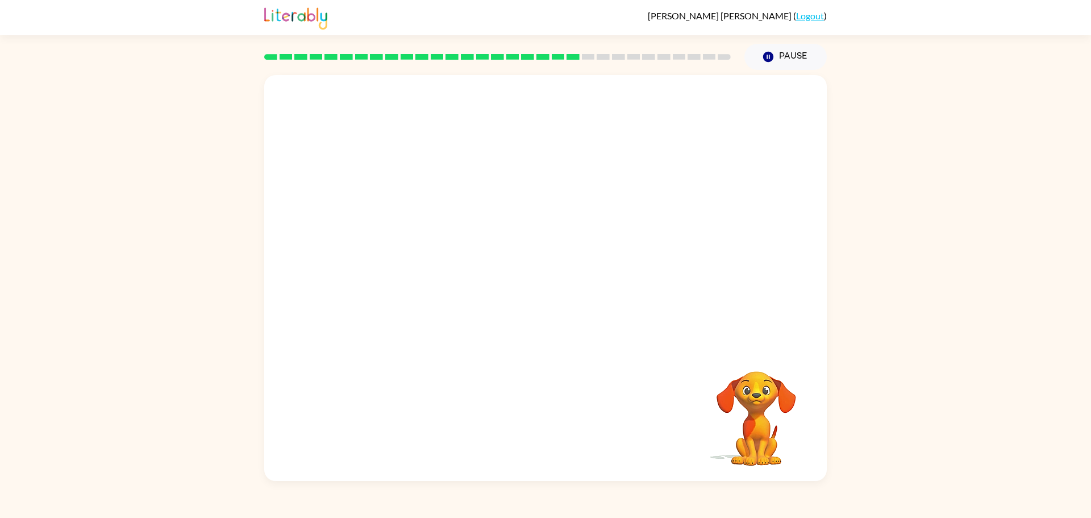
click at [395, 302] on video "Your browser must support playing .mp4 files to use Literably. Please try using…" at bounding box center [545, 211] width 562 height 272
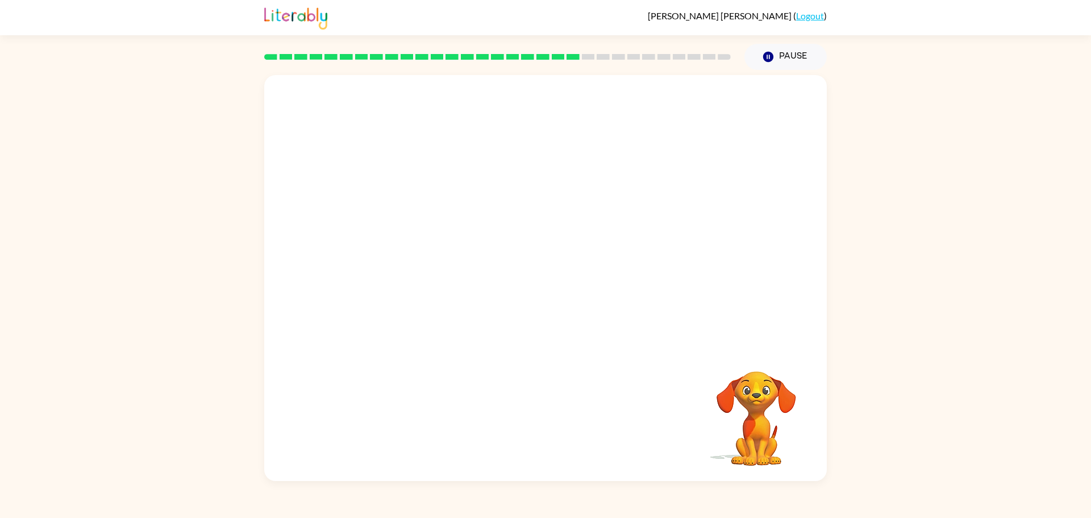
click at [395, 302] on video "Your browser must support playing .mp4 files to use Literably. Please try using…" at bounding box center [545, 211] width 562 height 272
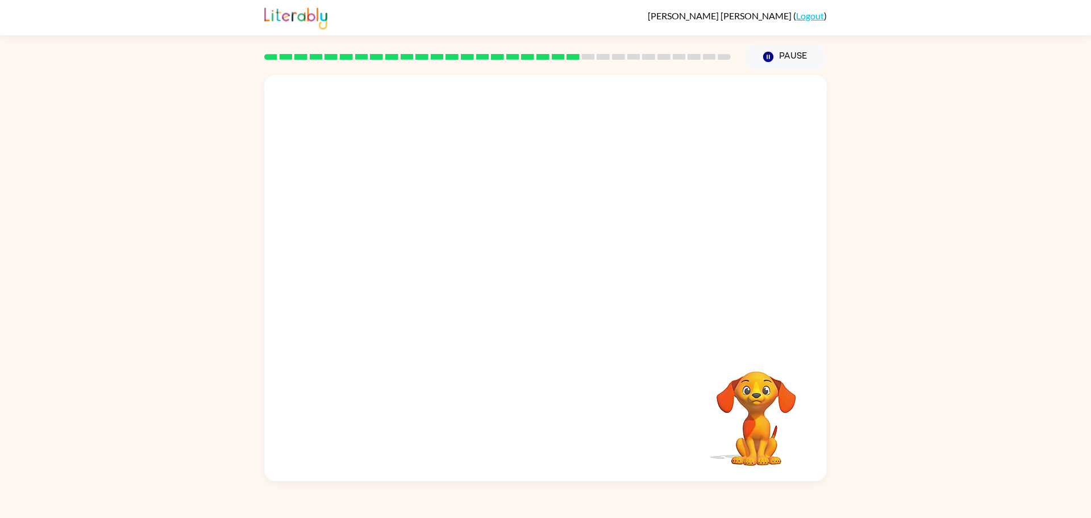
click at [395, 302] on video "Your browser must support playing .mp4 files to use Literably. Please try using…" at bounding box center [545, 211] width 562 height 272
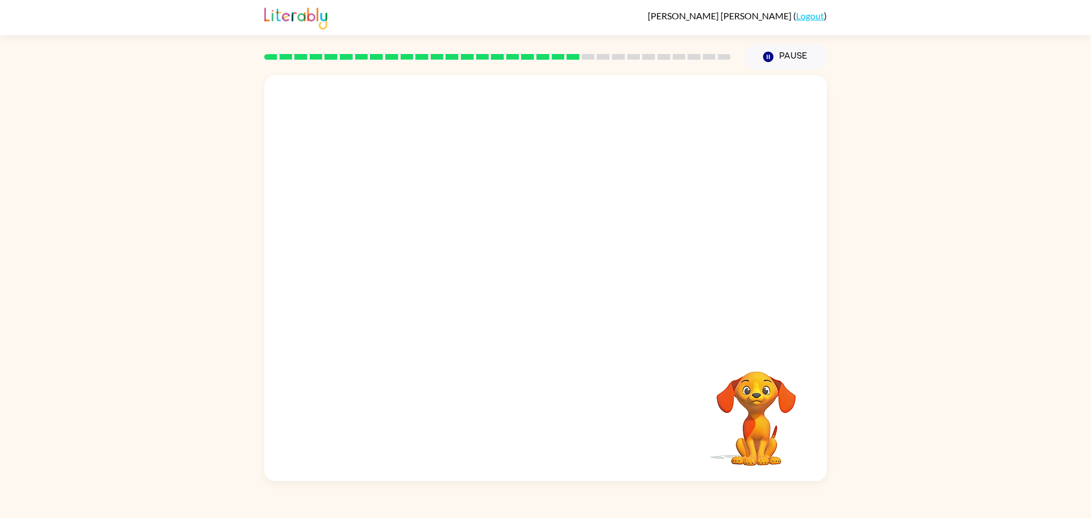
click at [395, 302] on video "Your browser must support playing .mp4 files to use Literably. Please try using…" at bounding box center [545, 211] width 562 height 272
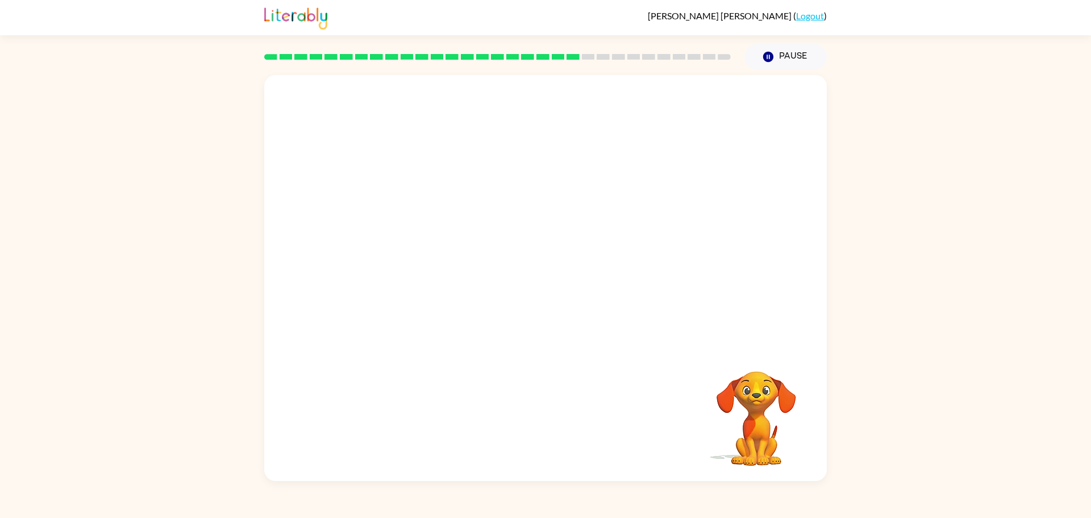
click at [395, 302] on video "Your browser must support playing .mp4 files to use Literably. Please try using…" at bounding box center [545, 211] width 562 height 272
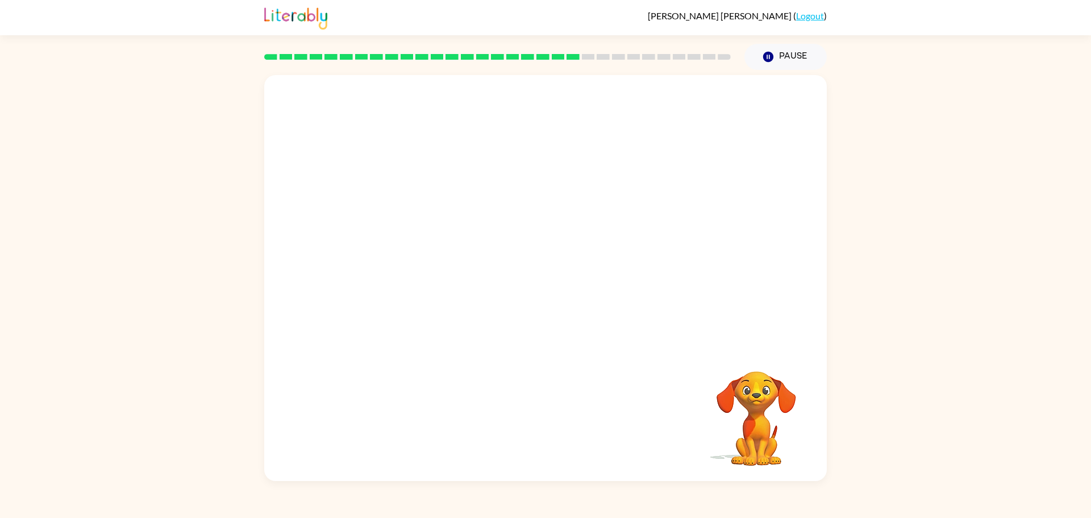
click at [395, 302] on video "Your browser must support playing .mp4 files to use Literably. Please try using…" at bounding box center [545, 211] width 562 height 272
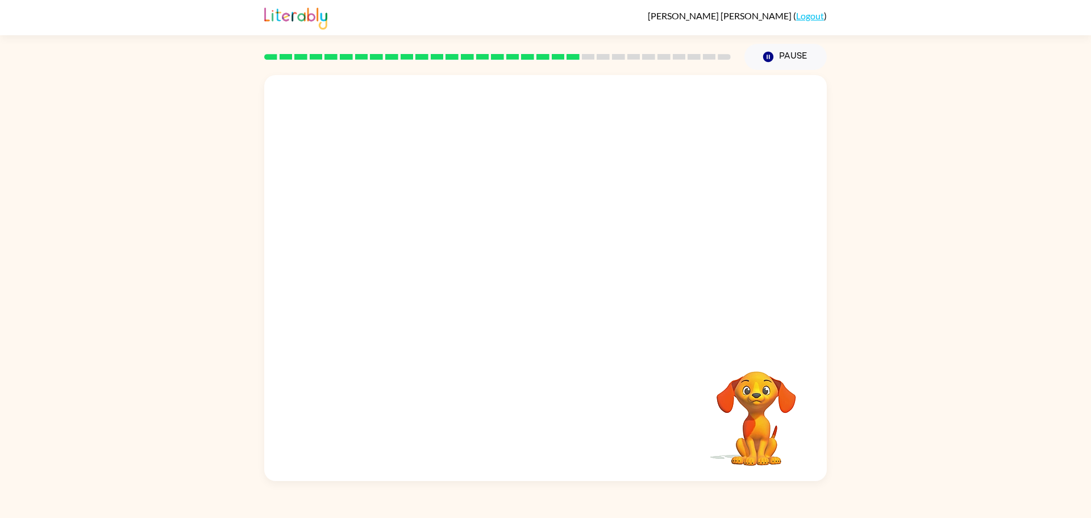
click at [395, 302] on video "Your browser must support playing .mp4 files to use Literably. Please try using…" at bounding box center [545, 211] width 562 height 272
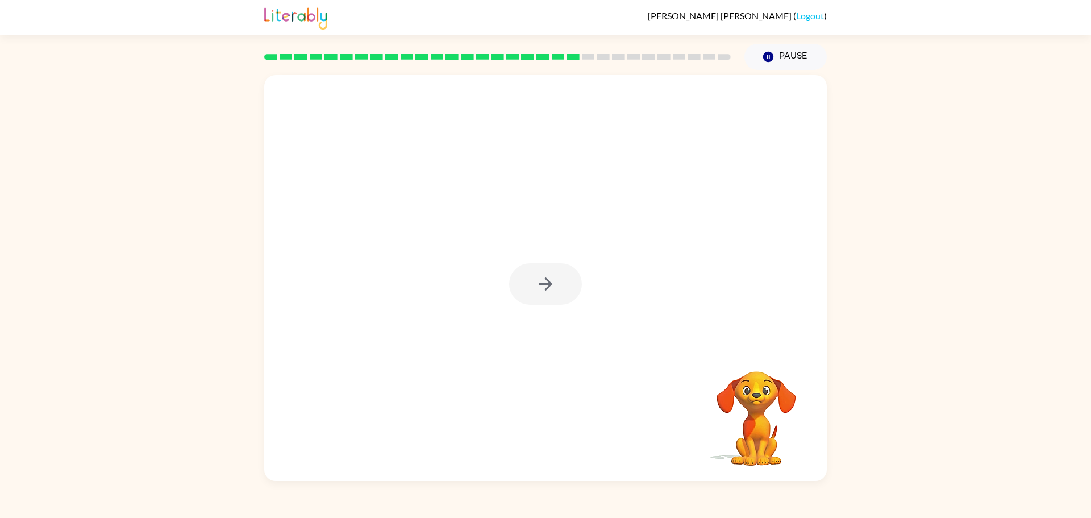
click at [547, 267] on button "button" at bounding box center [545, 283] width 73 height 41
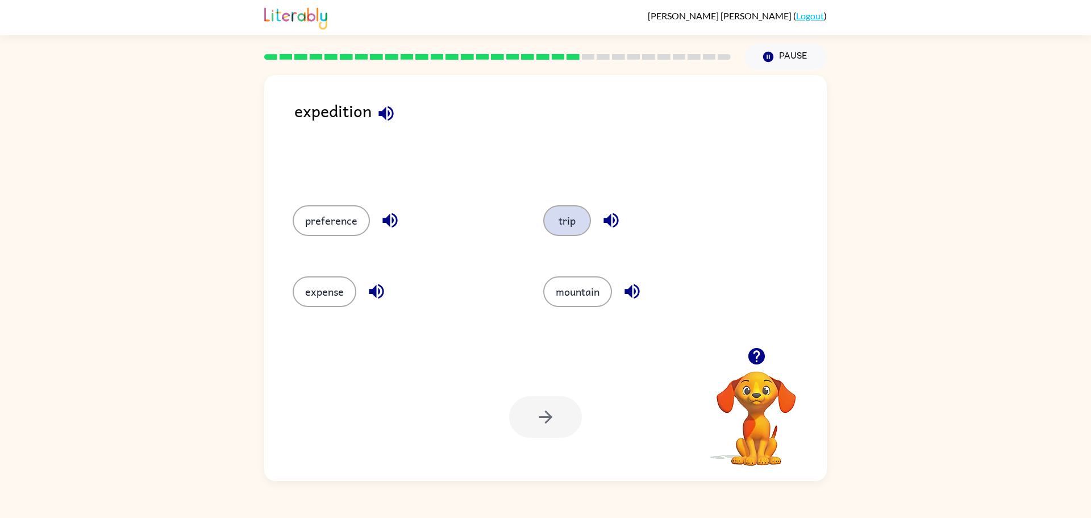
click at [565, 232] on button "trip" at bounding box center [567, 220] width 48 height 31
click at [561, 421] on button "button" at bounding box center [545, 416] width 73 height 41
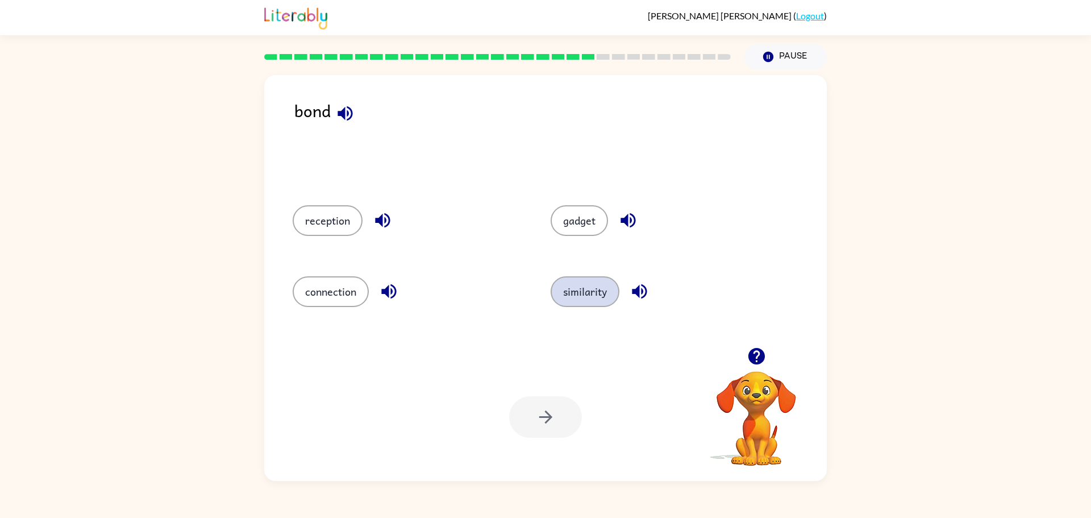
click at [602, 284] on button "similarity" at bounding box center [585, 291] width 69 height 31
click at [587, 242] on div "gadget" at bounding box center [658, 219] width 258 height 71
click at [581, 224] on button "gadget" at bounding box center [579, 220] width 57 height 31
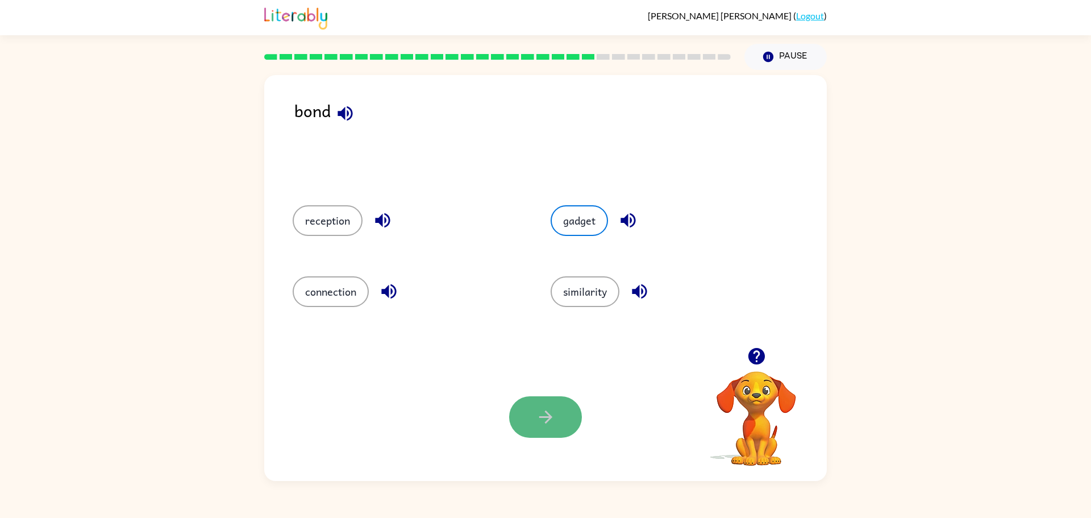
click at [565, 397] on button "button" at bounding box center [545, 416] width 73 height 41
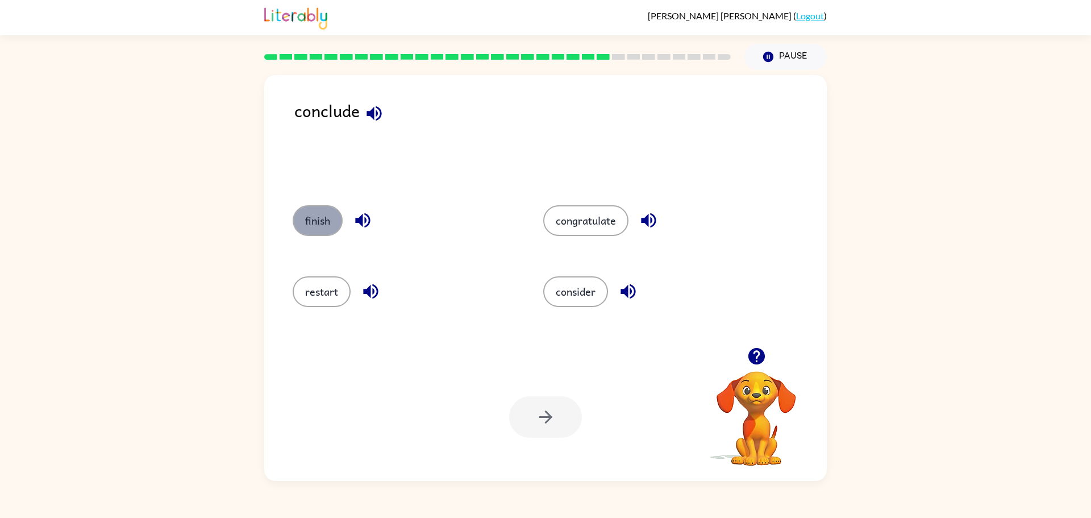
click at [303, 224] on button "finish" at bounding box center [318, 220] width 50 height 31
click at [545, 398] on button "button" at bounding box center [545, 416] width 73 height 41
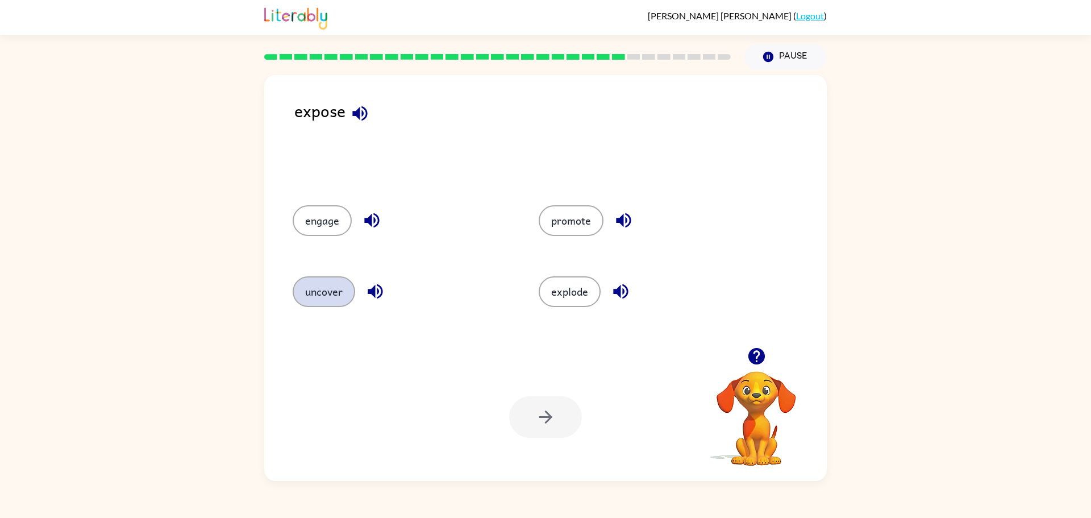
click at [324, 301] on button "uncover" at bounding box center [324, 291] width 62 height 31
click at [521, 414] on button "button" at bounding box center [545, 416] width 73 height 41
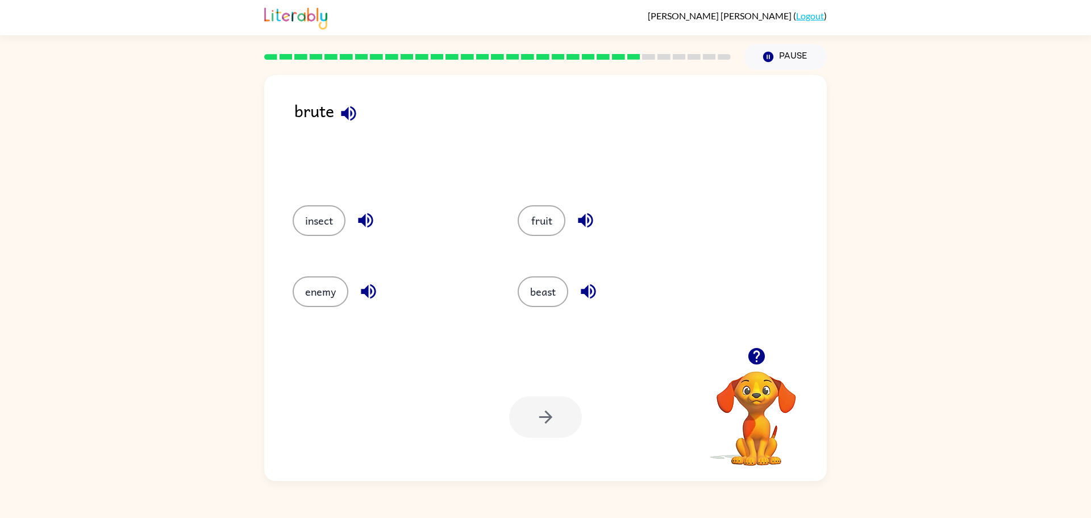
click at [538, 311] on div "beast" at bounding box center [608, 290] width 225 height 71
click at [538, 302] on button "beast" at bounding box center [543, 291] width 51 height 31
click at [549, 402] on button "button" at bounding box center [545, 416] width 73 height 41
click at [297, 294] on button "pressure" at bounding box center [326, 291] width 66 height 31
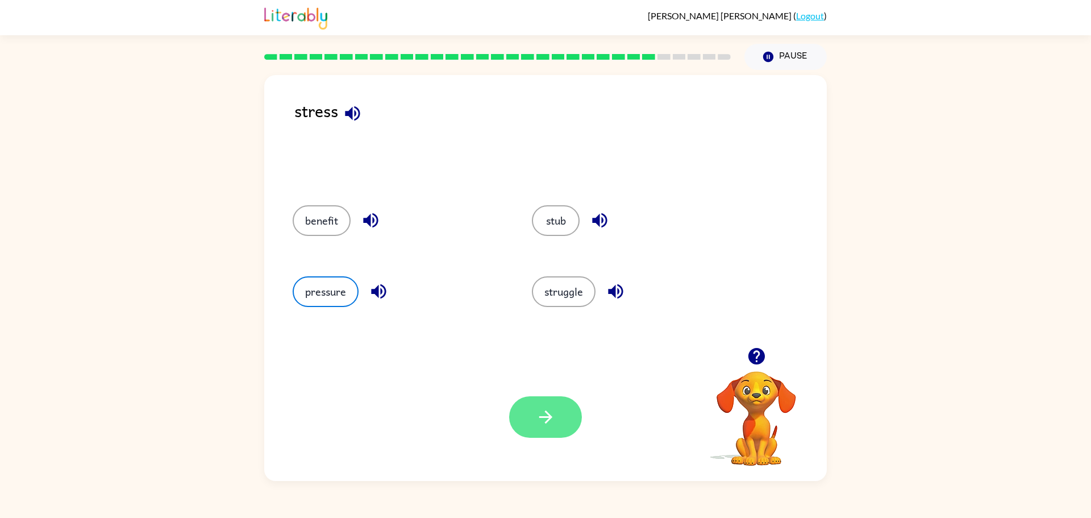
click at [534, 403] on button "button" at bounding box center [545, 416] width 73 height 41
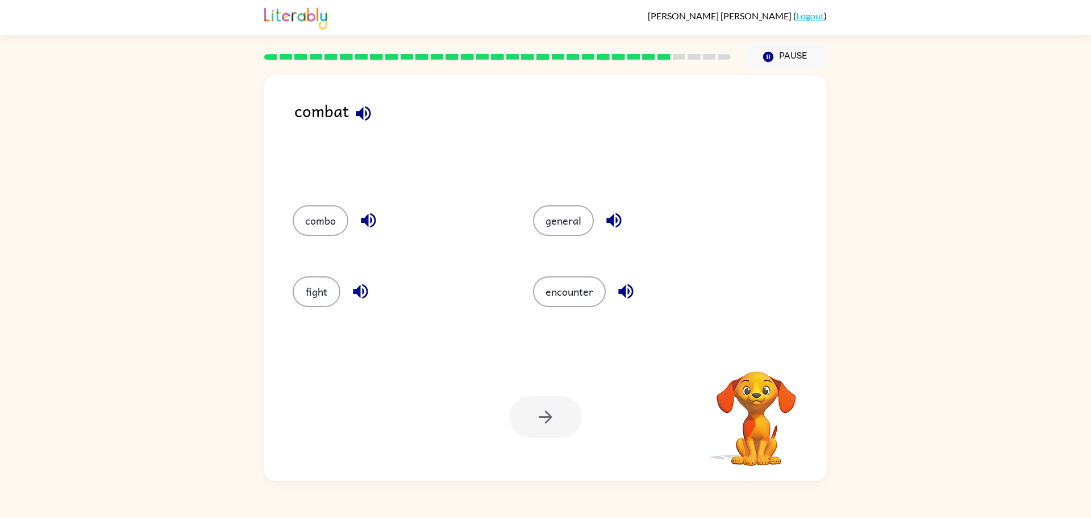
click at [376, 90] on div "combat combo general fight encounter Your browser must support playing .mp4 fil…" at bounding box center [545, 278] width 562 height 406
click at [364, 107] on icon "button" at bounding box center [363, 113] width 20 height 20
click at [757, 362] on icon "button" at bounding box center [756, 356] width 16 height 16
click at [749, 357] on video "Your browser must support playing .mp4 files to use Literably. Please try using…" at bounding box center [756, 410] width 114 height 114
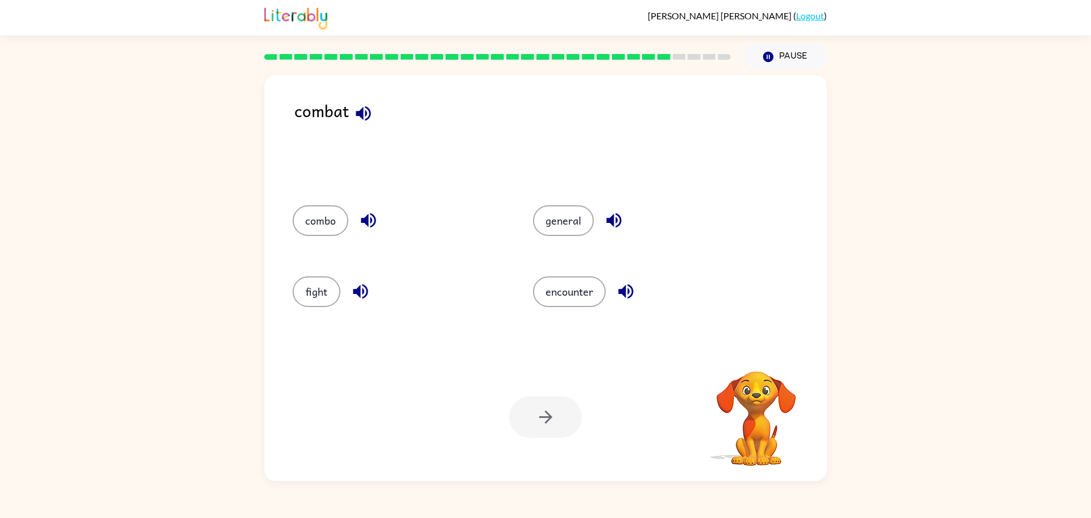
click at [748, 359] on video "Your browser must support playing .mp4 files to use Literably. Please try using…" at bounding box center [756, 410] width 114 height 114
click at [748, 359] on icon "button" at bounding box center [757, 356] width 20 height 20
click at [748, 359] on video "Your browser must support playing .mp4 files to use Literably. Please try using…" at bounding box center [756, 410] width 114 height 114
click at [753, 360] on video "Your browser must support playing .mp4 files to use Literably. Please try using…" at bounding box center [756, 410] width 114 height 114
click at [753, 360] on icon "button" at bounding box center [756, 356] width 16 height 16
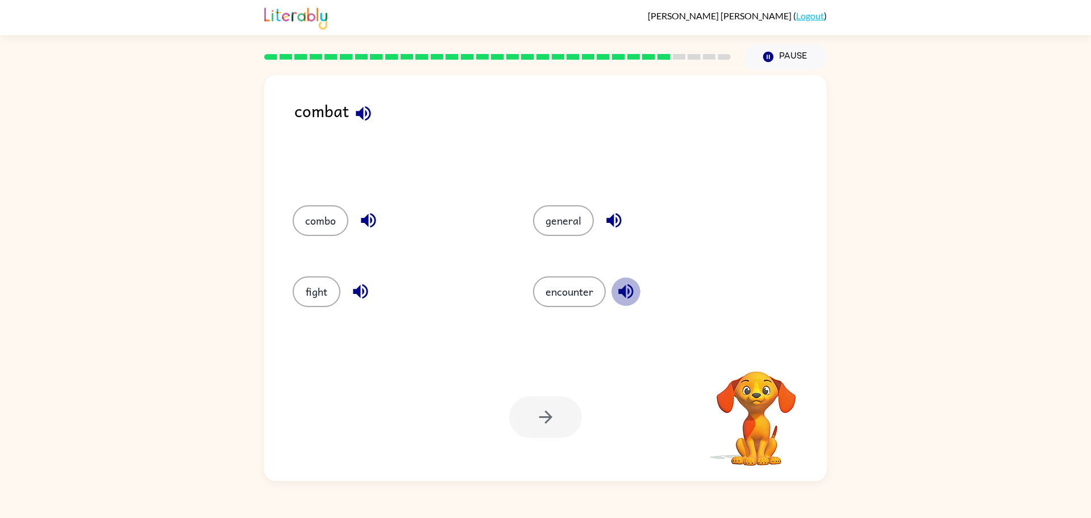
click at [627, 289] on icon "button" at bounding box center [626, 291] width 20 height 20
click at [616, 226] on icon "button" at bounding box center [613, 220] width 15 height 15
click at [362, 220] on icon "button" at bounding box center [368, 220] width 15 height 15
click at [360, 281] on icon "button" at bounding box center [361, 291] width 20 height 20
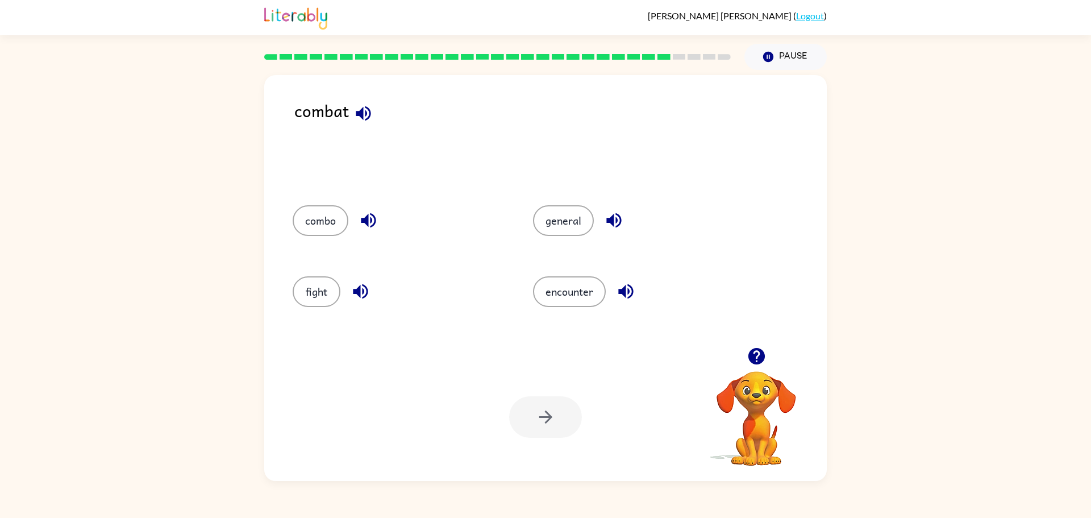
click at [364, 212] on icon "button" at bounding box center [369, 220] width 20 height 20
click at [368, 161] on div "combat" at bounding box center [560, 140] width 532 height 85
click at [388, 124] on div "combat" at bounding box center [560, 140] width 532 height 85
click at [364, 120] on icon "button" at bounding box center [363, 113] width 20 height 20
click at [368, 244] on div "combo" at bounding box center [391, 219] width 240 height 71
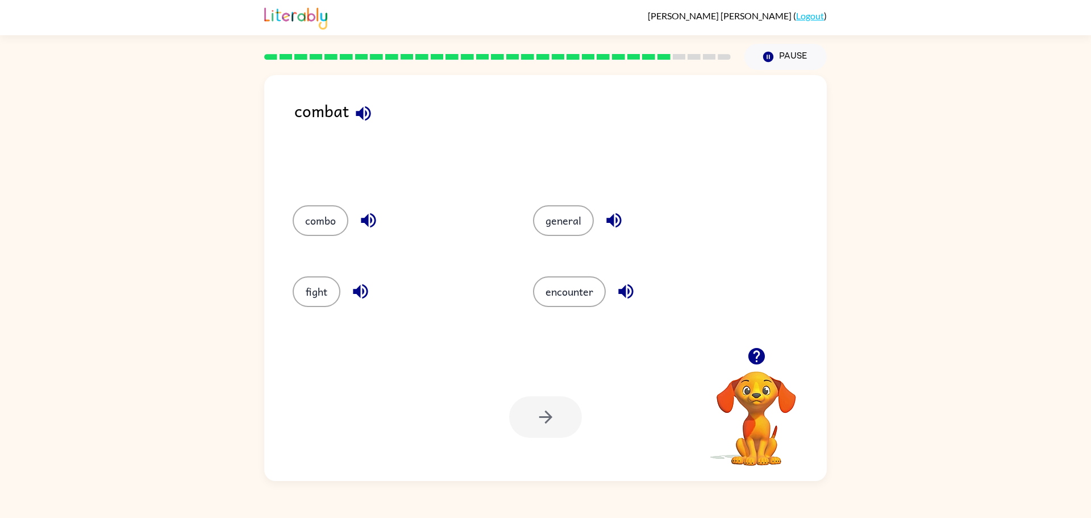
click at [360, 328] on div "combo general fight encounter" at bounding box center [546, 267] width 540 height 159
click at [365, 231] on button "button" at bounding box center [368, 220] width 29 height 29
click at [356, 299] on icon "button" at bounding box center [361, 291] width 20 height 20
click at [371, 283] on button "button" at bounding box center [360, 291] width 29 height 29
click at [374, 223] on icon "button" at bounding box center [368, 220] width 15 height 15
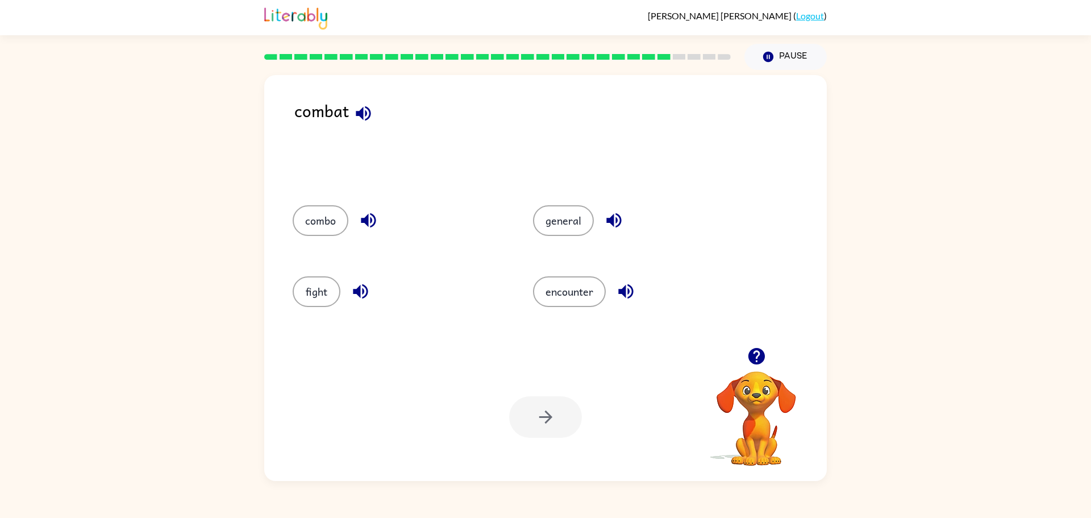
click at [378, 211] on icon "button" at bounding box center [369, 220] width 20 height 20
click at [364, 127] on button "button" at bounding box center [363, 113] width 29 height 29
click at [321, 298] on button "fight" at bounding box center [317, 291] width 48 height 31
click at [544, 419] on icon "button" at bounding box center [546, 417] width 20 height 20
click at [368, 220] on icon "button" at bounding box center [368, 220] width 15 height 15
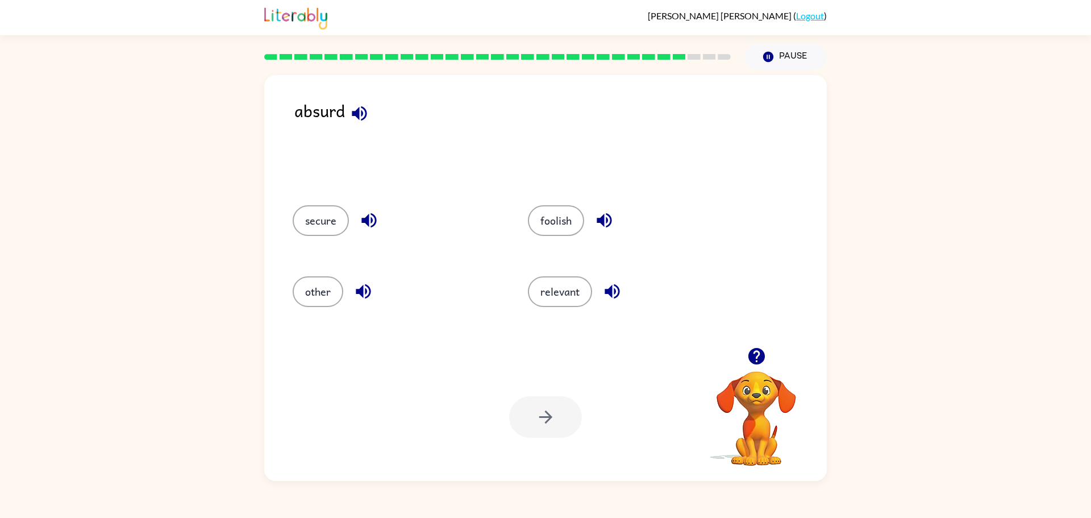
click at [368, 220] on icon "button" at bounding box center [368, 220] width 15 height 15
click at [565, 213] on button "foolish" at bounding box center [556, 220] width 56 height 31
click at [543, 411] on icon "button" at bounding box center [546, 417] width 20 height 20
click at [555, 219] on button "combine" at bounding box center [562, 220] width 64 height 31
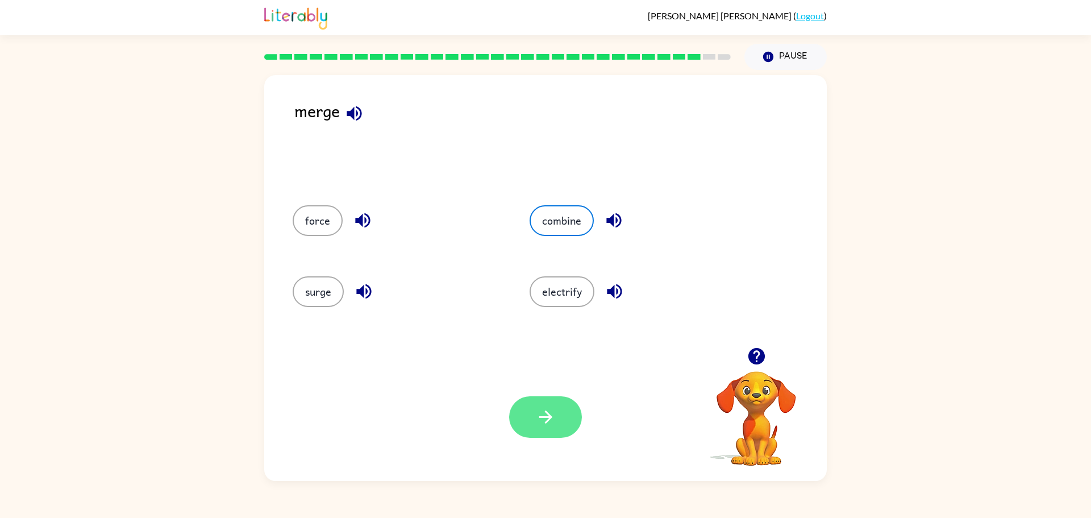
click at [544, 400] on button "button" at bounding box center [545, 416] width 73 height 41
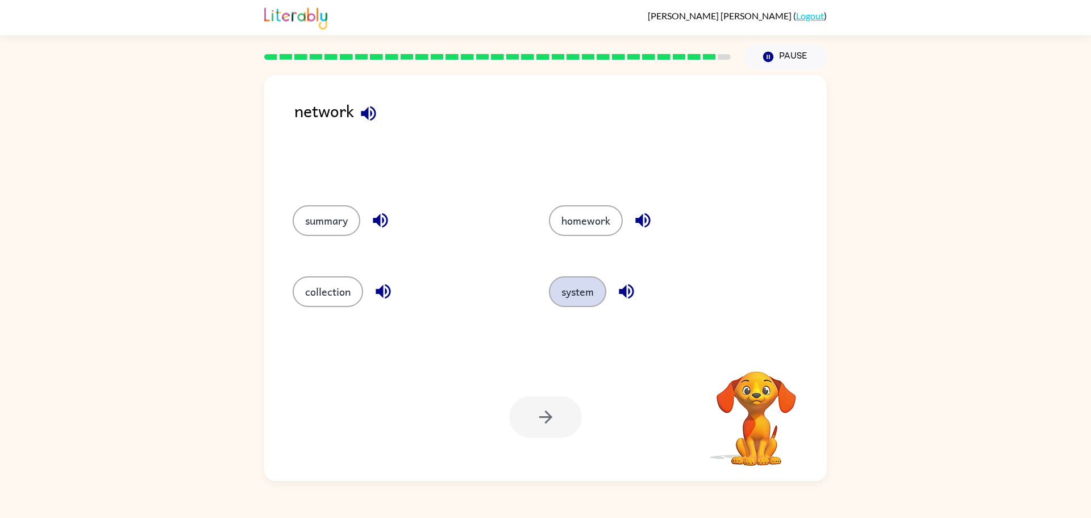
click at [602, 285] on button "system" at bounding box center [577, 291] width 57 height 31
click at [527, 414] on button "button" at bounding box center [545, 416] width 73 height 41
